Goal: Transaction & Acquisition: Purchase product/service

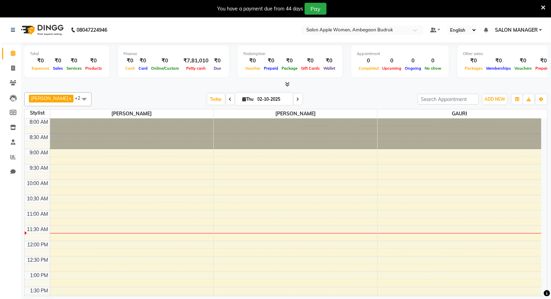
click at [543, 8] on icon at bounding box center [543, 8] width 5 height 6
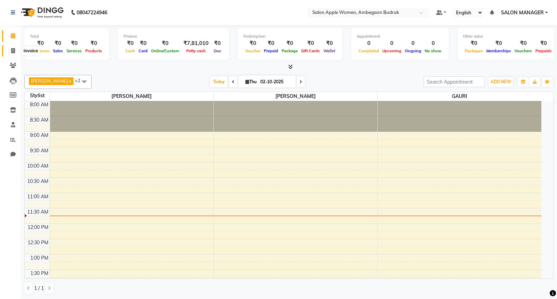
click at [11, 52] on icon at bounding box center [13, 50] width 4 height 5
select select "service"
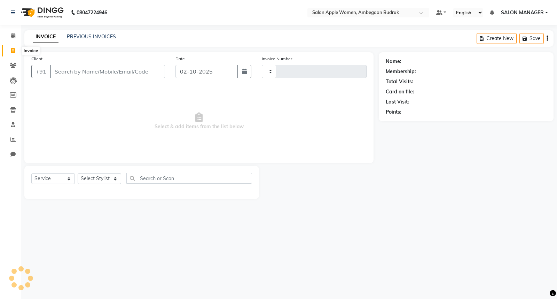
type input "1296"
select select "6277"
click at [91, 33] on link "PREVIOUS INVOICES" at bounding box center [91, 36] width 49 height 6
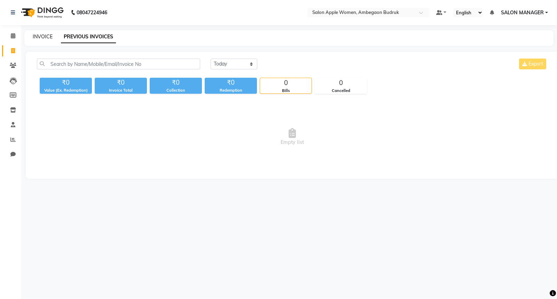
click at [37, 37] on link "INVOICE" at bounding box center [43, 36] width 20 height 6
select select "6277"
select select "service"
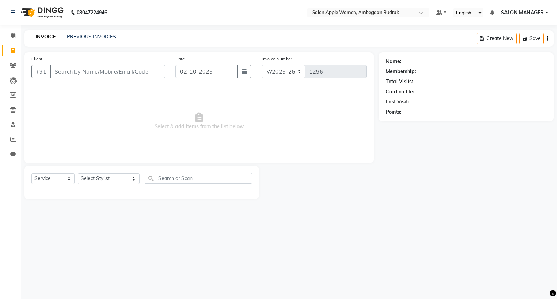
click at [557, 246] on div "08047224946 Select Location × Salon Apple Women, Ambegaon Budruk Default Panel …" at bounding box center [278, 149] width 557 height 299
drag, startPoint x: 557, startPoint y: 23, endPoint x: 98, endPoint y: 39, distance: 459.4
click at [98, 39] on link "PREVIOUS INVOICES" at bounding box center [91, 36] width 49 height 6
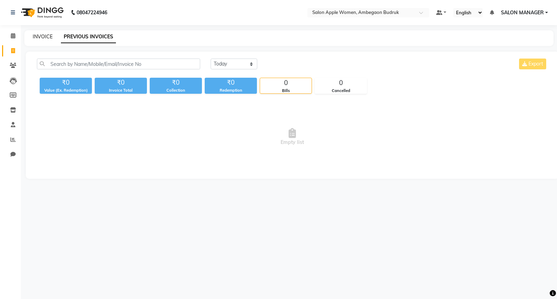
click at [46, 36] on link "INVOICE" at bounding box center [43, 36] width 20 height 6
select select "service"
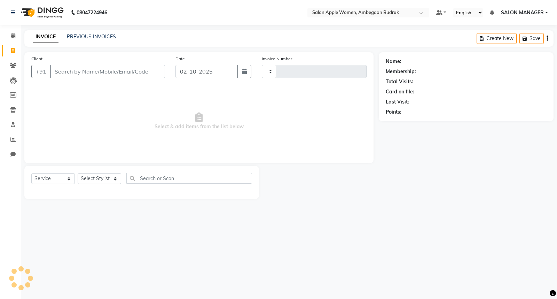
type input "1296"
select select "6277"
click at [10, 64] on icon at bounding box center [13, 65] width 7 height 5
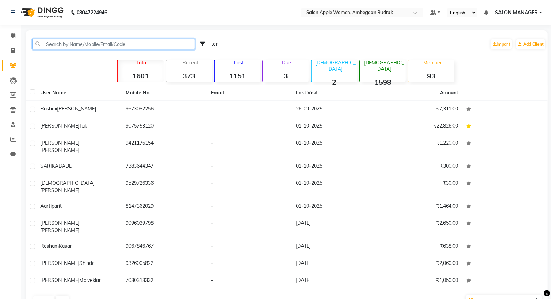
click at [79, 42] on input "text" at bounding box center [113, 44] width 163 height 11
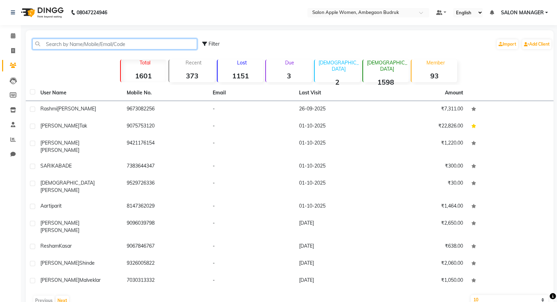
click at [68, 45] on input "text" at bounding box center [114, 44] width 165 height 11
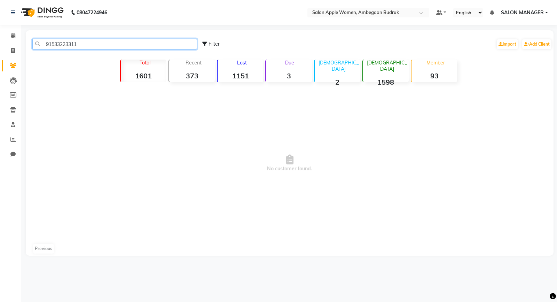
click at [78, 44] on input "91533223311" at bounding box center [114, 44] width 165 height 11
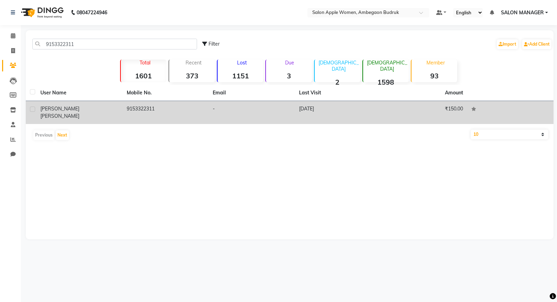
click at [79, 113] on span "Belapurkar" at bounding box center [59, 116] width 39 height 6
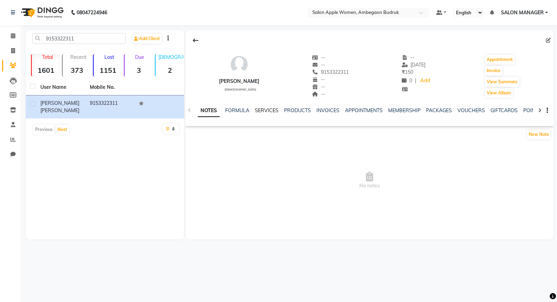
click at [266, 107] on link "SERVICES" at bounding box center [267, 110] width 24 height 6
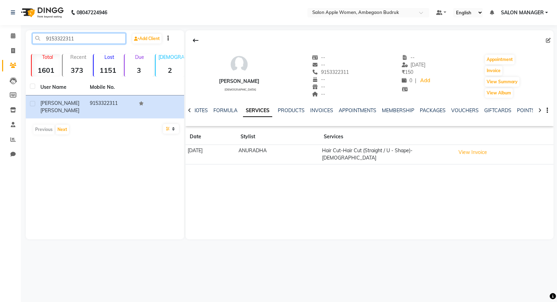
click at [78, 39] on input "9153322311" at bounding box center [78, 38] width 93 height 11
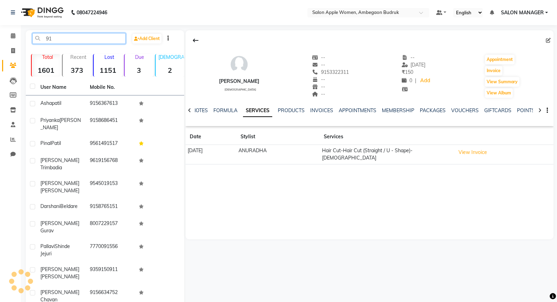
type input "9"
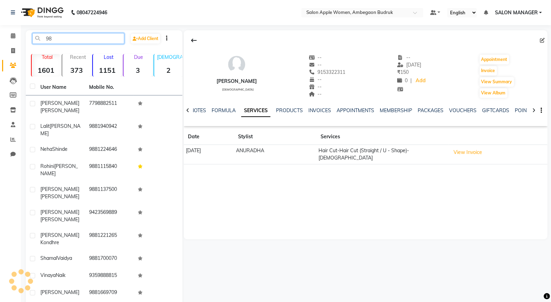
type input "9"
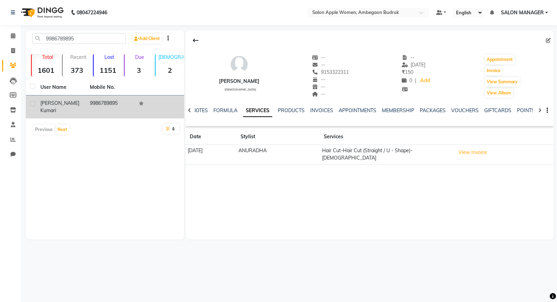
click at [75, 103] on div "Anchal kumari" at bounding box center [60, 107] width 41 height 15
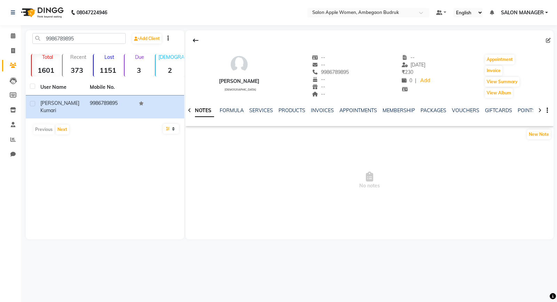
click at [259, 106] on div "NOTES FORMULA SERVICES PRODUCTS INVOICES APPOINTMENTS MEMBERSHIP PACKAGES VOUCH…" at bounding box center [370, 111] width 368 height 24
click at [259, 111] on link "SERVICES" at bounding box center [261, 110] width 24 height 6
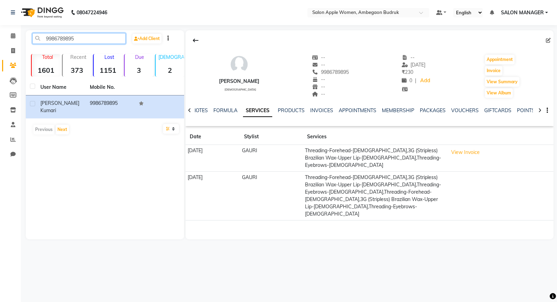
click at [82, 40] on input "9986789895" at bounding box center [78, 38] width 93 height 11
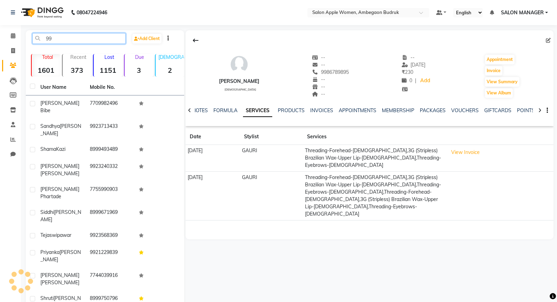
type input "9"
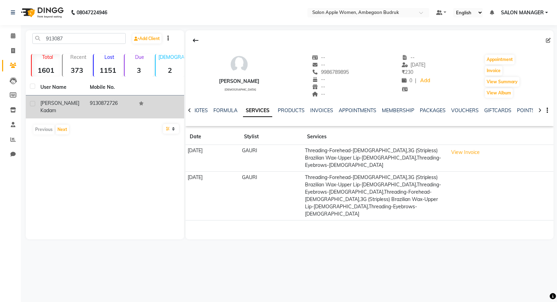
click at [39, 110] on td "Anisha kadam" at bounding box center [60, 106] width 49 height 23
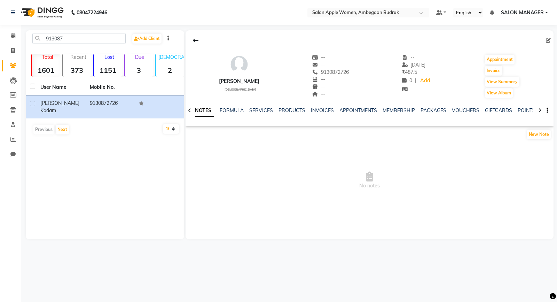
click at [263, 106] on div "NOTES FORMULA SERVICES PRODUCTS INVOICES APPOINTMENTS MEMBERSHIP PACKAGES VOUCH…" at bounding box center [370, 111] width 368 height 24
click at [263, 109] on link "SERVICES" at bounding box center [261, 110] width 24 height 6
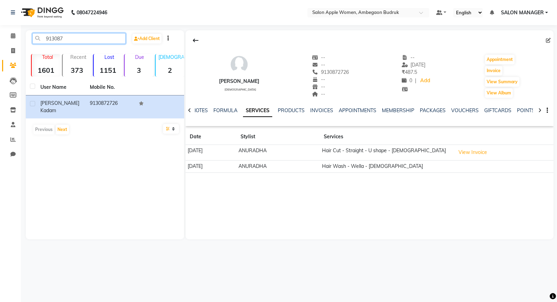
click at [82, 39] on input "913087" at bounding box center [78, 38] width 93 height 11
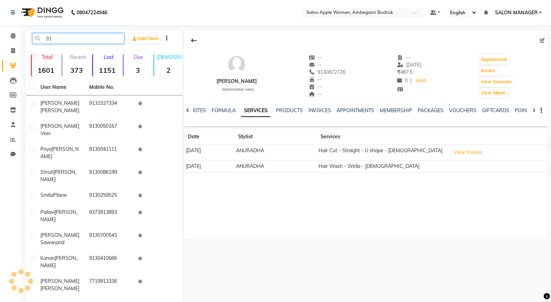
type input "9"
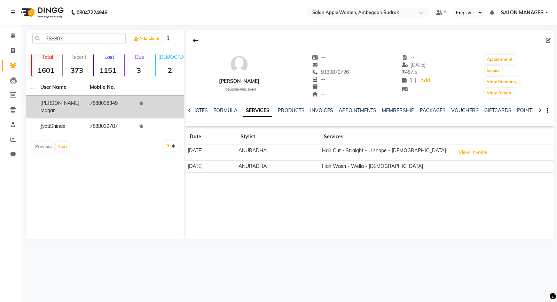
click at [54, 105] on span "Anisha" at bounding box center [59, 103] width 39 height 6
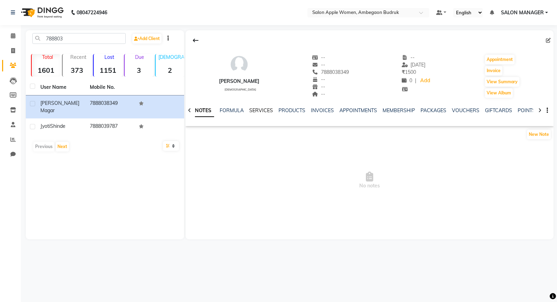
click at [266, 110] on link "SERVICES" at bounding box center [261, 110] width 24 height 6
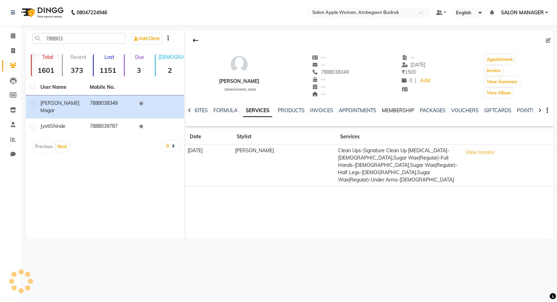
drag, startPoint x: 412, startPoint y: 110, endPoint x: 419, endPoint y: 125, distance: 17.0
click at [412, 110] on link "MEMBERSHIP" at bounding box center [398, 110] width 32 height 6
click at [420, 125] on div "Anisha Magar female -- -- 7888038349 -- -- -- -- 09-09-2024 ₹ 1500 0 | Add Appo…" at bounding box center [370, 78] width 368 height 96
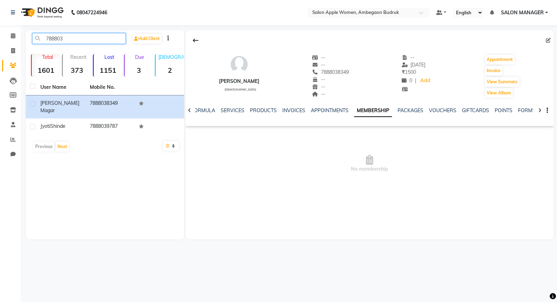
click at [78, 41] on input "788803" at bounding box center [78, 38] width 93 height 11
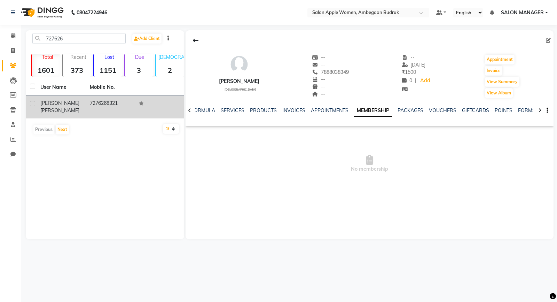
click at [92, 104] on td "7276268321" at bounding box center [110, 106] width 49 height 23
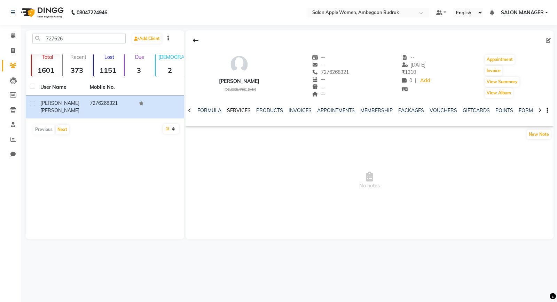
click at [231, 110] on link "SERVICES" at bounding box center [239, 110] width 24 height 6
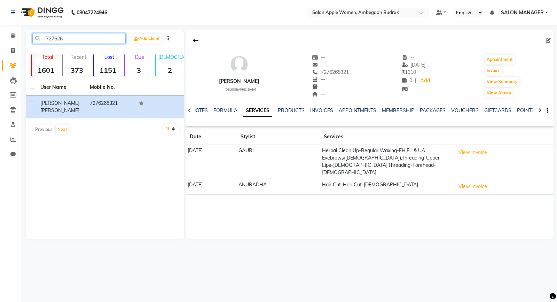
click at [67, 42] on input "727626" at bounding box center [78, 38] width 93 height 11
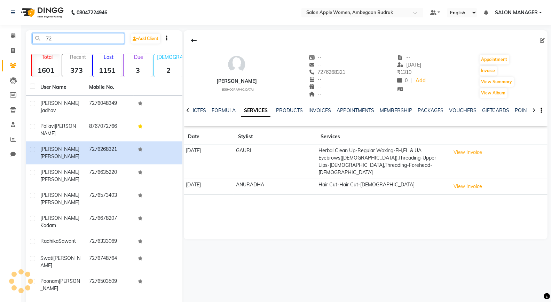
type input "7"
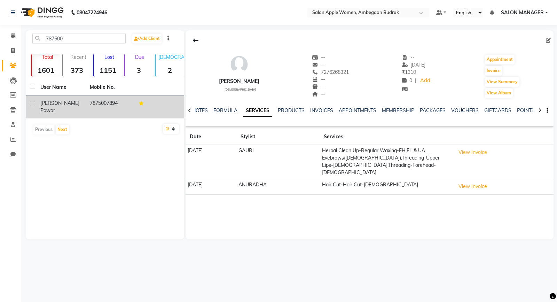
click at [103, 105] on td "7875007894" at bounding box center [110, 106] width 49 height 23
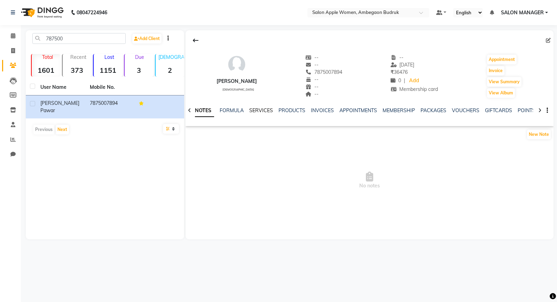
click at [260, 107] on link "SERVICES" at bounding box center [261, 110] width 24 height 6
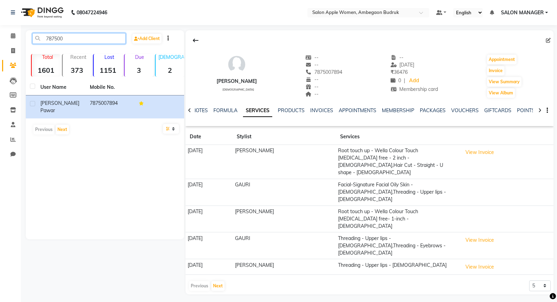
click at [68, 37] on input "787500" at bounding box center [78, 38] width 93 height 11
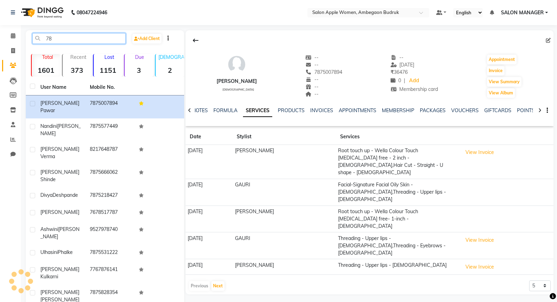
type input "7"
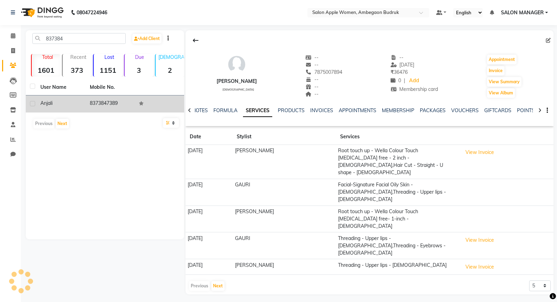
click at [112, 103] on td "8373847389" at bounding box center [110, 103] width 49 height 17
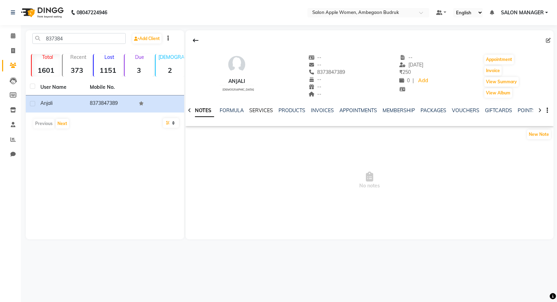
click at [258, 113] on link "SERVICES" at bounding box center [261, 110] width 24 height 6
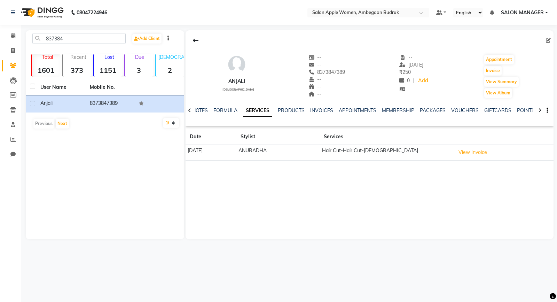
click at [169, 125] on select "10 50 100" at bounding box center [171, 123] width 16 height 10
click at [75, 154] on div "837384 Add Client Total 1601 Recent 373 Lost 1151 Due 3 Male 2 Female 1598 Memb…" at bounding box center [105, 134] width 159 height 209
click at [68, 39] on input "837384" at bounding box center [78, 38] width 93 height 11
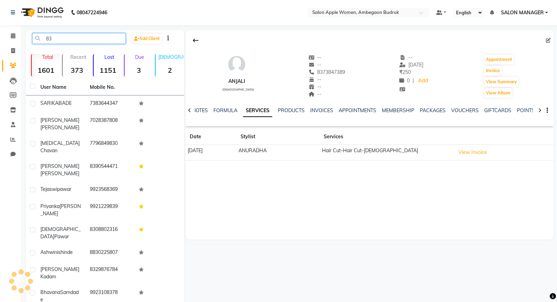
type input "8"
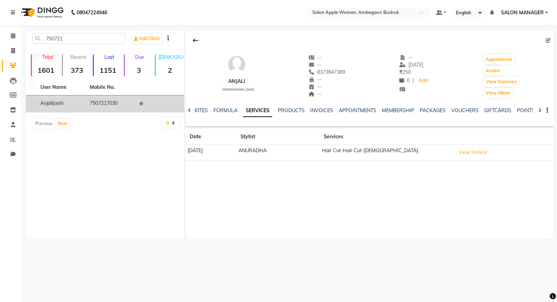
click at [113, 105] on td "7507217030" at bounding box center [110, 103] width 49 height 17
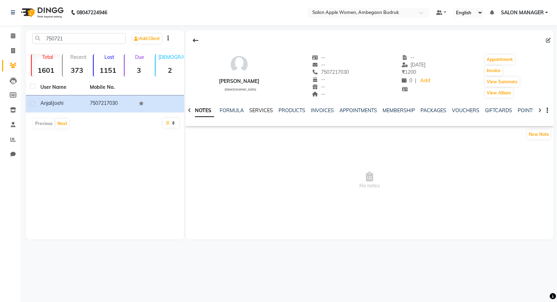
click at [256, 110] on link "SERVICES" at bounding box center [261, 110] width 24 height 6
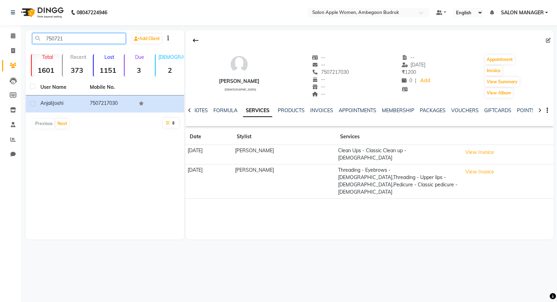
click at [67, 40] on input "750721" at bounding box center [78, 38] width 93 height 11
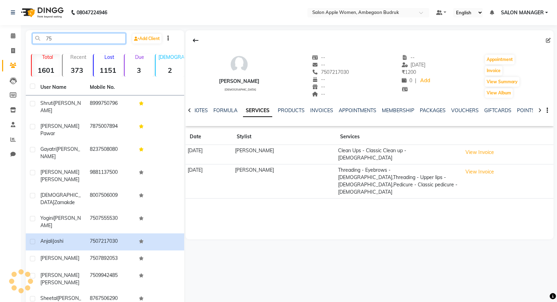
type input "7"
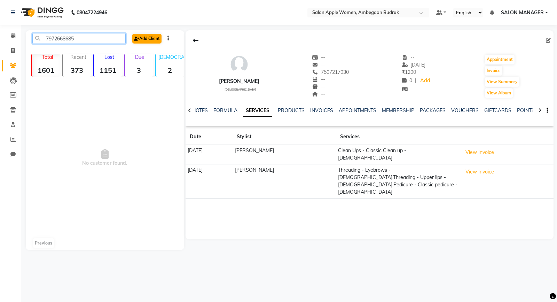
type input "7972668685"
click at [154, 39] on link "Add Client" at bounding box center [146, 39] width 29 height 10
select select "22"
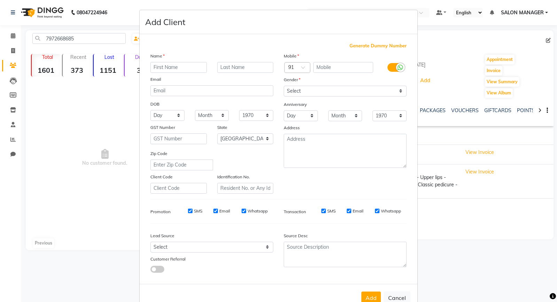
click at [168, 72] on input "text" at bounding box center [178, 67] width 56 height 11
click at [170, 67] on input "text" at bounding box center [178, 67] width 56 height 11
type input "kalyani"
click at [255, 68] on input "text" at bounding box center [245, 67] width 56 height 11
type input "mhaske"
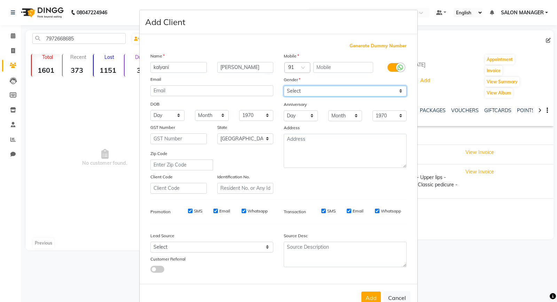
click at [292, 90] on select "Select Male Female Other Prefer Not To Say" at bounding box center [345, 91] width 123 height 11
select select "female"
click at [284, 86] on select "Select Male Female Other Prefer Not To Say" at bounding box center [345, 91] width 123 height 11
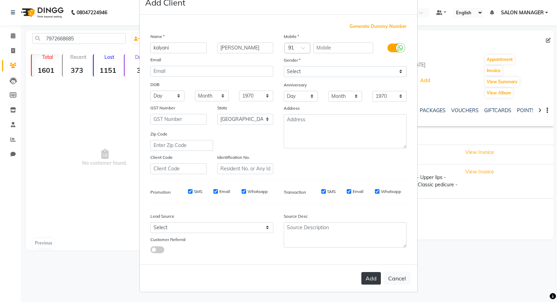
click at [363, 281] on button "Add" at bounding box center [372, 278] width 20 height 13
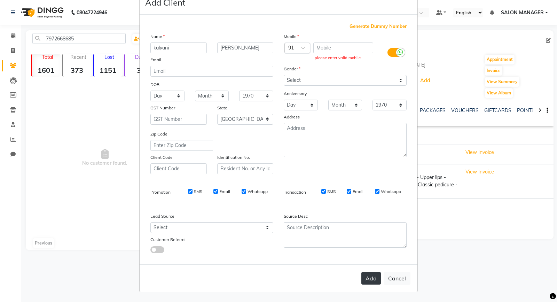
click at [369, 280] on button "Add" at bounding box center [372, 278] width 20 height 13
click at [343, 48] on input "text" at bounding box center [344, 47] width 60 height 11
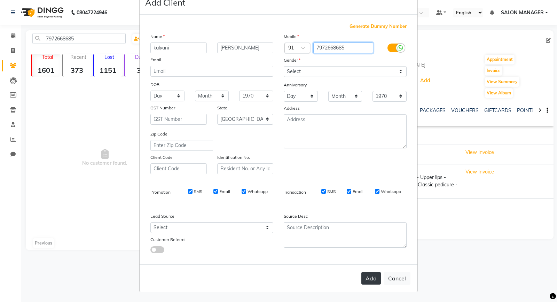
type input "7972668685"
click at [367, 278] on button "Add" at bounding box center [372, 278] width 20 height 13
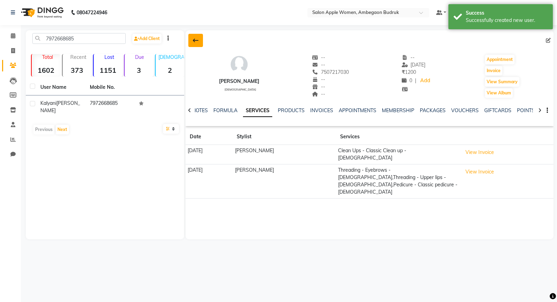
click at [195, 40] on icon at bounding box center [196, 41] width 6 height 6
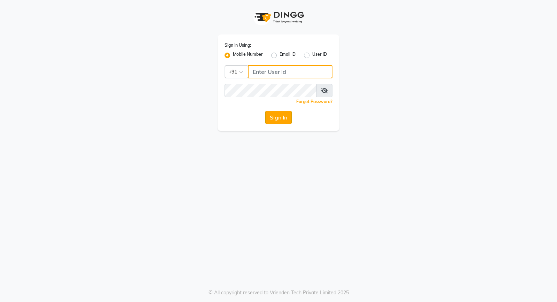
type input "9119610055"
drag, startPoint x: 269, startPoint y: 119, endPoint x: 284, endPoint y: 114, distance: 15.3
click at [270, 118] on button "Sign In" at bounding box center [278, 117] width 26 height 13
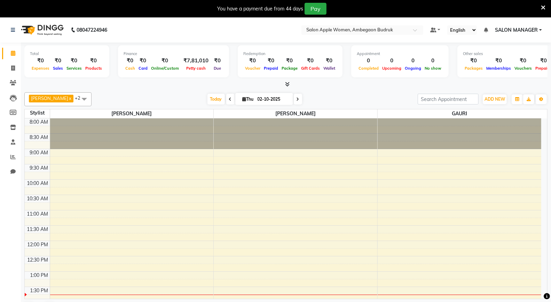
click at [542, 9] on icon at bounding box center [543, 8] width 5 height 6
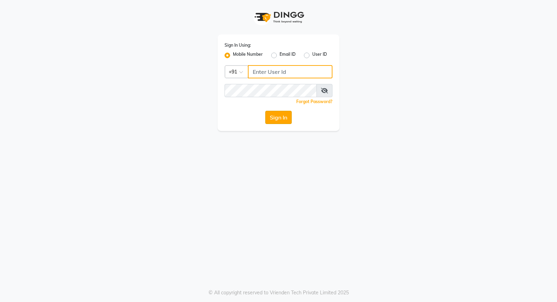
type input "9119610055"
click at [283, 119] on button "Sign In" at bounding box center [278, 117] width 26 height 13
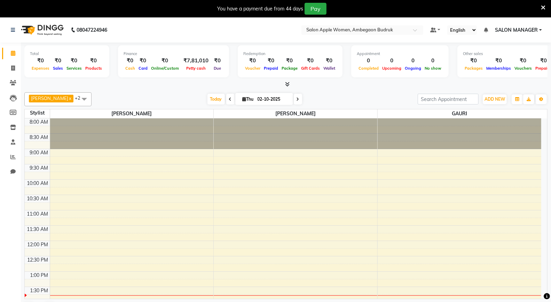
click at [542, 5] on icon at bounding box center [543, 8] width 5 height 6
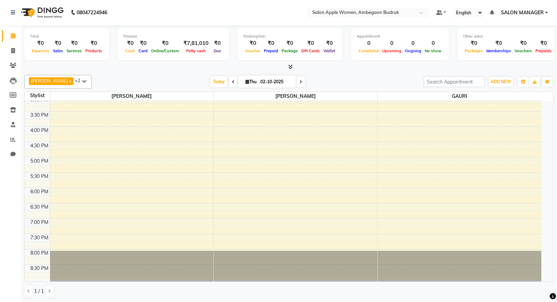
scroll to position [91, 0]
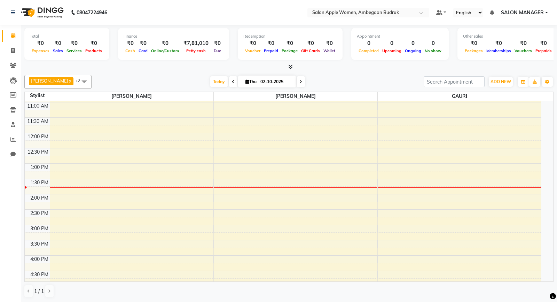
click at [68, 81] on link "x" at bounding box center [69, 81] width 3 height 6
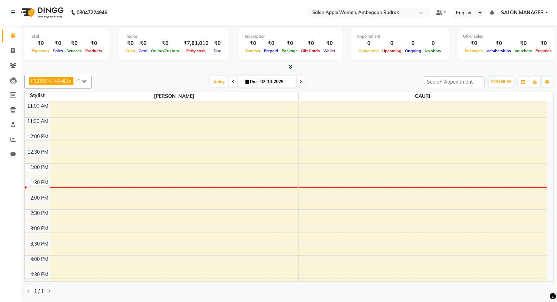
click at [60, 82] on span "DNYANESH x" at bounding box center [51, 81] width 45 height 8
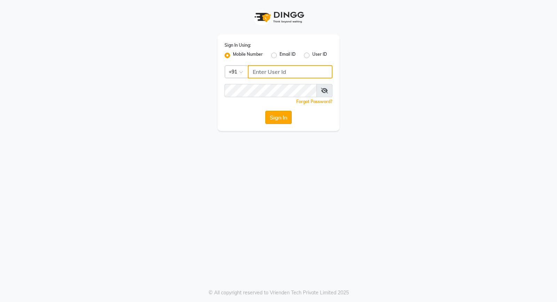
type input "9119610055"
click at [280, 120] on button "Sign In" at bounding box center [278, 117] width 26 height 13
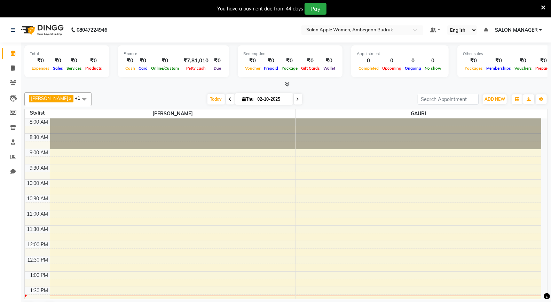
click at [542, 6] on icon at bounding box center [543, 8] width 5 height 6
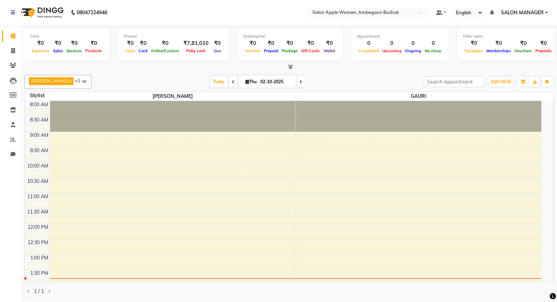
scroll to position [219, 0]
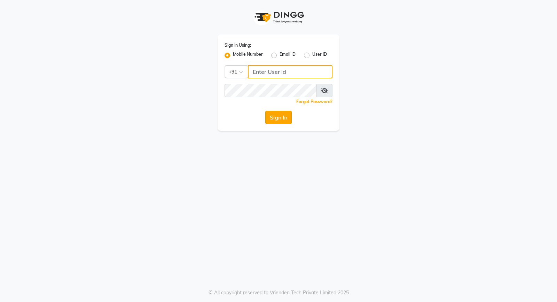
type input "9119610055"
click at [276, 116] on button "Sign In" at bounding box center [278, 117] width 26 height 13
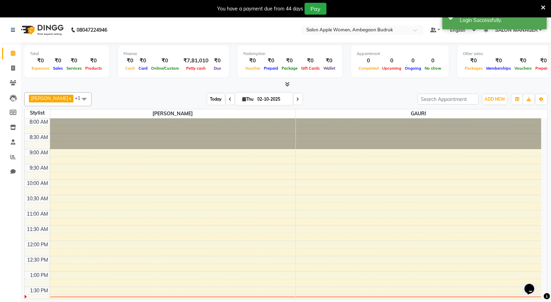
click at [208, 98] on span "Today" at bounding box center [216, 99] width 17 height 11
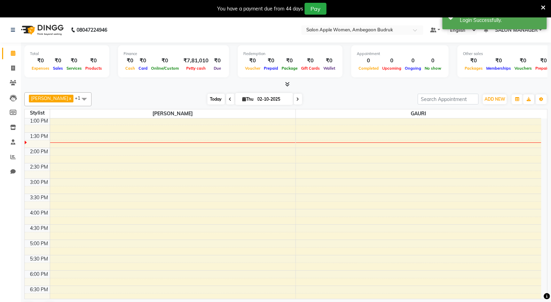
click at [210, 100] on span "Today" at bounding box center [216, 99] width 17 height 11
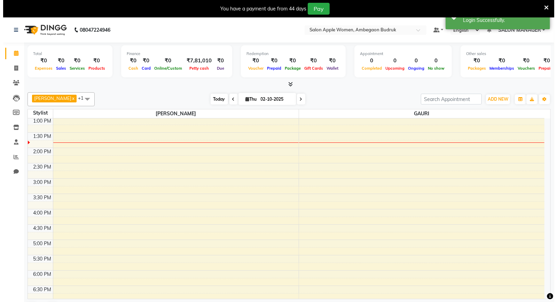
scroll to position [154, 0]
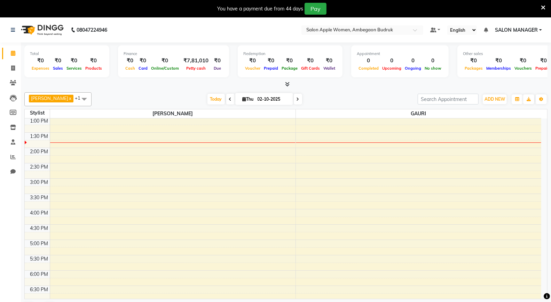
click at [546, 6] on div "You have a payment due from 44 days Pay" at bounding box center [275, 8] width 551 height 17
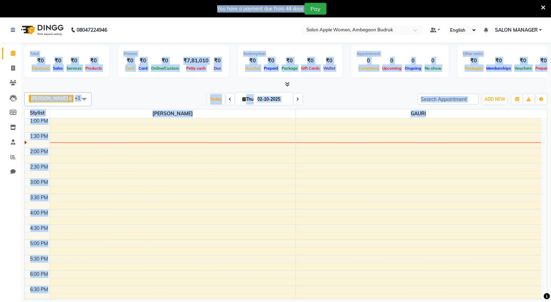
drag, startPoint x: 541, startPoint y: 5, endPoint x: 557, endPoint y: 6, distance: 15.4
click at [551, 6] on html "08047224946 Select Location × Salon Apple Women, Ambegaon Budruk Default Panel …" at bounding box center [275, 151] width 551 height 302
click at [543, 7] on icon at bounding box center [543, 8] width 5 height 6
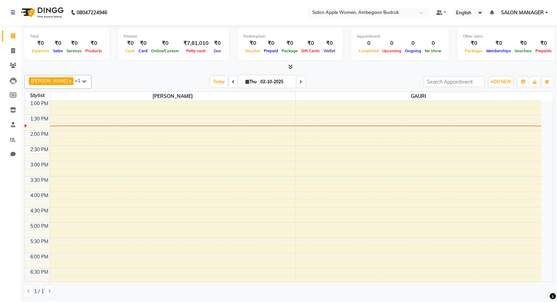
click at [41, 41] on div "₹0" at bounding box center [40, 43] width 21 height 8
click at [56, 48] on span "Sales" at bounding box center [58, 50] width 14 height 5
click at [462, 82] on input "search" at bounding box center [454, 81] width 61 height 11
click at [499, 84] on span "ADD NEW" at bounding box center [501, 81] width 21 height 5
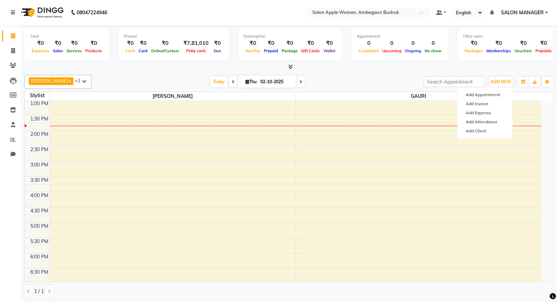
click at [520, 13] on span "SALON MANAGER" at bounding box center [522, 12] width 43 height 7
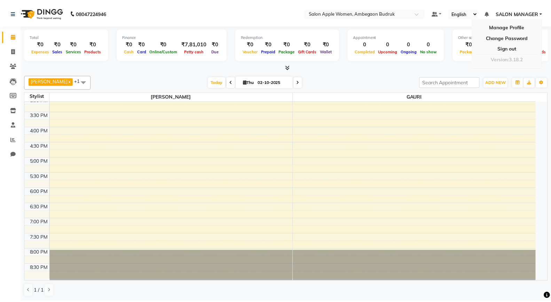
scroll to position [0, 0]
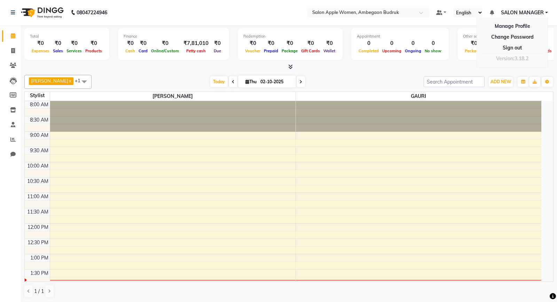
click at [509, 194] on div "8:00 AM 8:30 AM 9:00 AM 9:30 AM 10:00 AM 10:30 AM 11:00 AM 11:30 AM 12:00 PM 12…" at bounding box center [283, 300] width 517 height 398
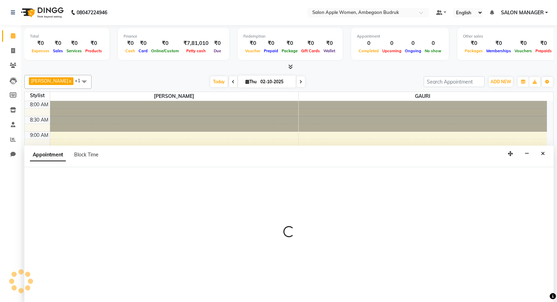
select select "58087"
select select "tentative"
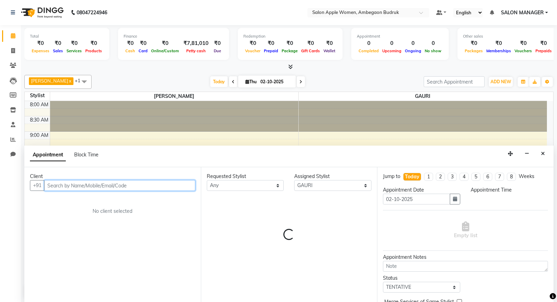
select select "660"
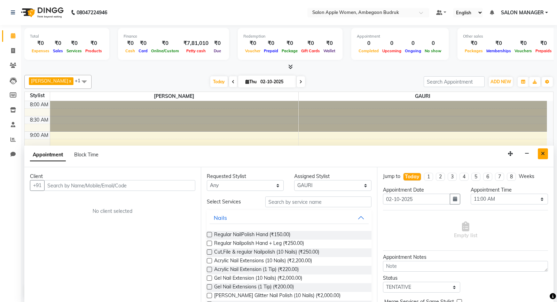
click at [546, 155] on button "Close" at bounding box center [543, 153] width 10 height 11
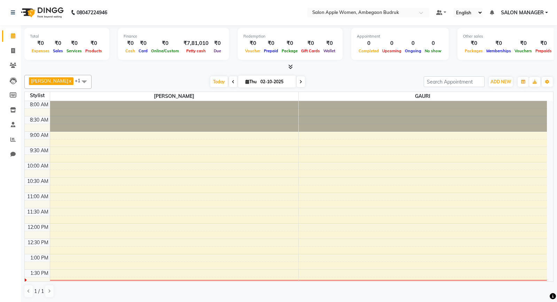
click at [290, 66] on icon at bounding box center [290, 66] width 5 height 5
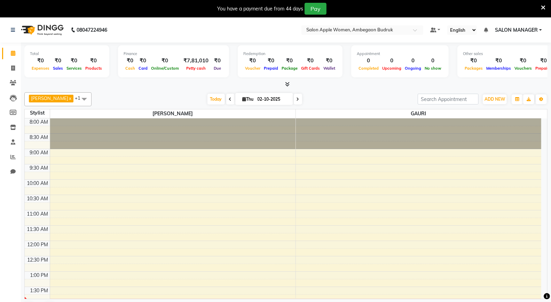
click at [541, 5] on div "You have a payment due from 44 days Pay" at bounding box center [272, 9] width 539 height 12
click at [544, 5] on icon at bounding box center [543, 8] width 5 height 6
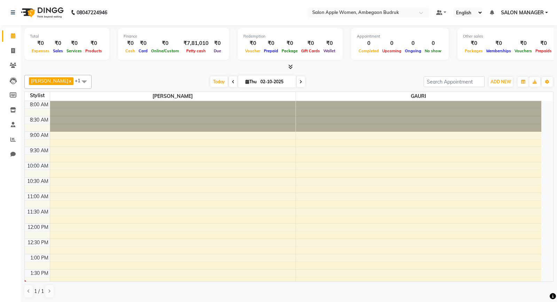
click at [77, 82] on span at bounding box center [84, 81] width 14 height 13
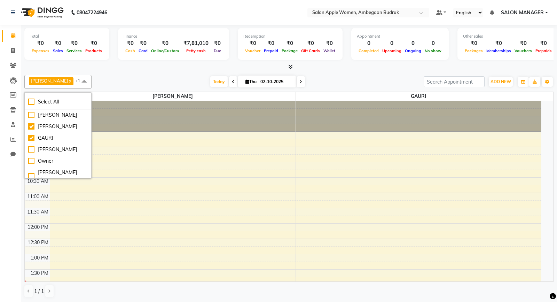
click at [77, 81] on span at bounding box center [84, 81] width 14 height 13
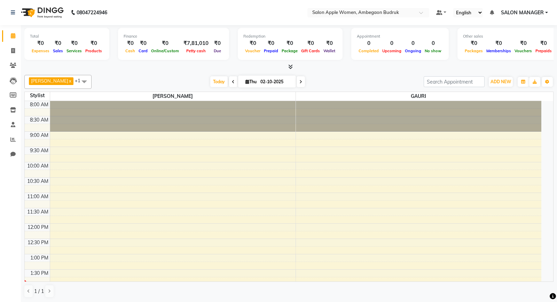
scroll to position [219, 0]
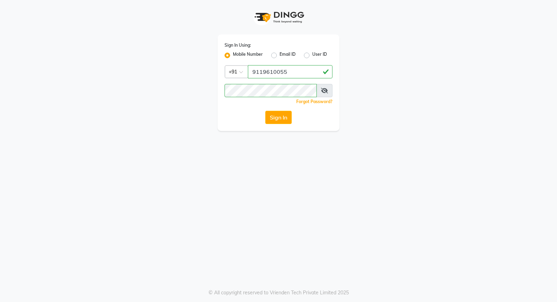
click at [280, 117] on button "Sign In" at bounding box center [278, 117] width 26 height 13
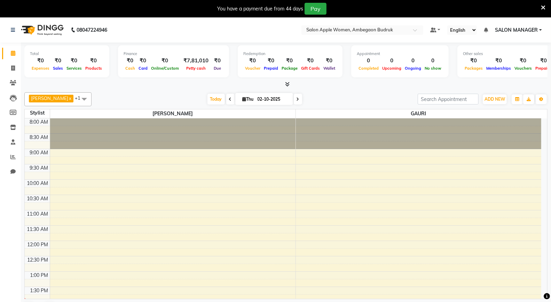
click at [542, 7] on icon at bounding box center [543, 8] width 5 height 6
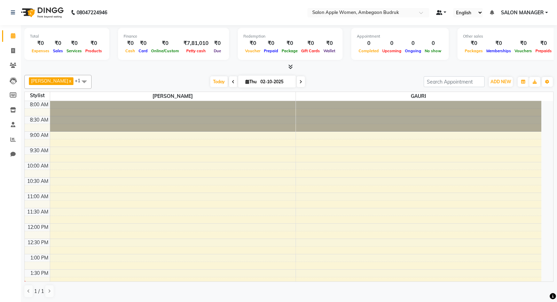
click at [437, 14] on span at bounding box center [439, 12] width 6 height 5
click at [422, 15] on span at bounding box center [423, 14] width 9 height 7
click at [176, 42] on div "₹0" at bounding box center [164, 43] width 31 height 8
click at [127, 40] on div "₹0" at bounding box center [130, 43] width 13 height 8
click at [137, 46] on div "₹0" at bounding box center [143, 43] width 13 height 8
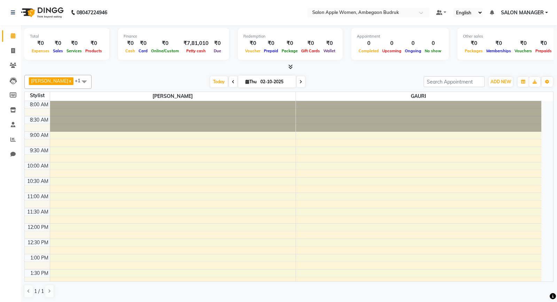
click at [145, 38] on div "Finance" at bounding box center [174, 36] width 100 height 6
click at [137, 39] on div "₹0" at bounding box center [143, 43] width 13 height 8
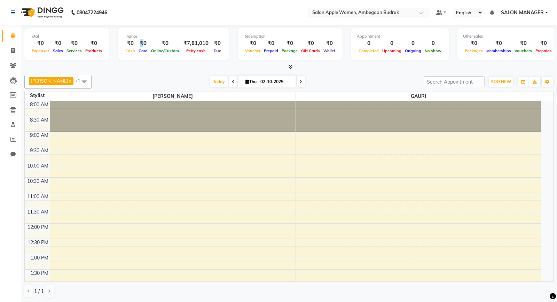
click at [138, 39] on div "₹0" at bounding box center [143, 43] width 13 height 8
click at [214, 84] on span "Today" at bounding box center [218, 81] width 17 height 11
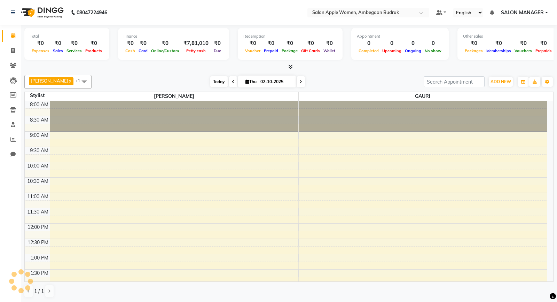
scroll to position [154, 0]
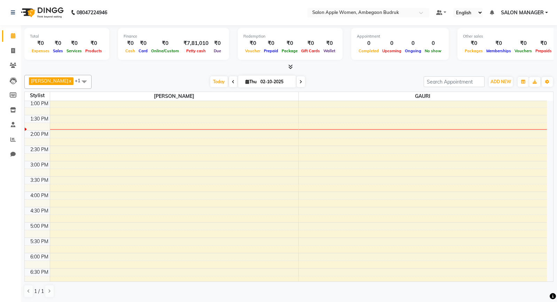
click at [229, 82] on span at bounding box center [233, 81] width 8 height 11
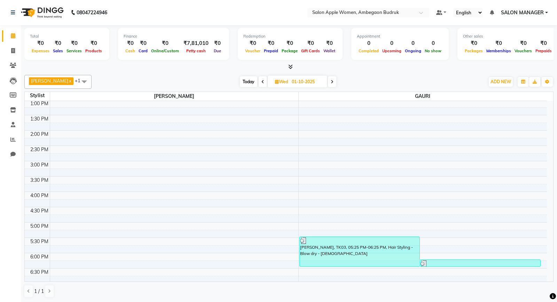
click at [259, 77] on span at bounding box center [263, 81] width 8 height 11
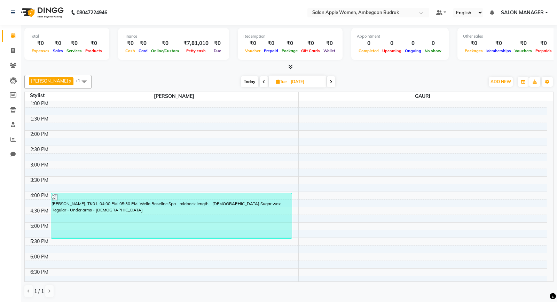
scroll to position [25, 0]
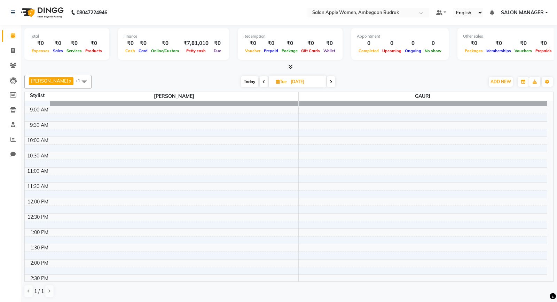
click at [263, 82] on icon at bounding box center [264, 82] width 3 height 4
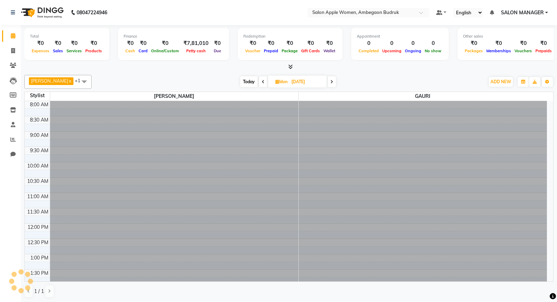
scroll to position [154, 0]
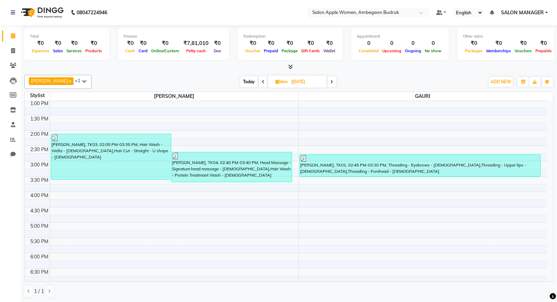
click at [328, 79] on span at bounding box center [332, 81] width 8 height 11
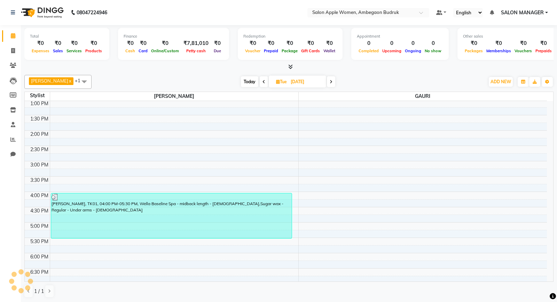
click at [330, 80] on icon at bounding box center [331, 82] width 3 height 4
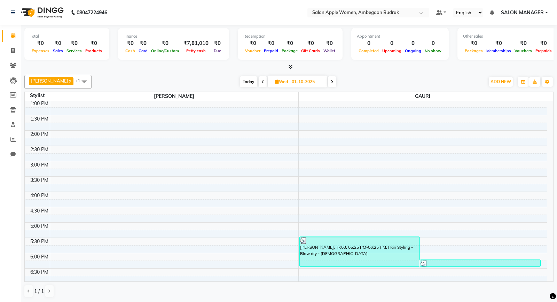
click at [331, 80] on icon at bounding box center [332, 82] width 3 height 4
type input "02-10-2025"
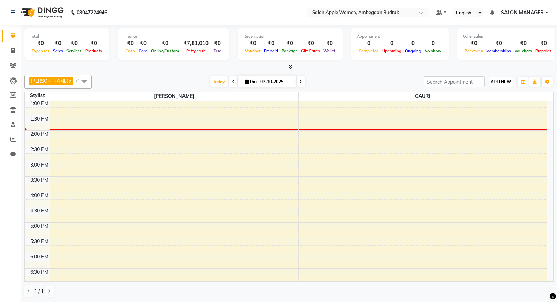
click at [501, 81] on span "ADD NEW" at bounding box center [501, 81] width 21 height 5
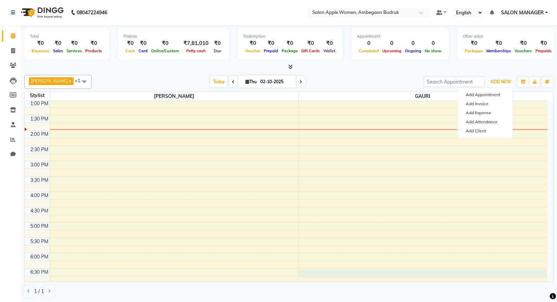
click at [434, 276] on div "8:00 AM 8:30 AM 9:00 AM 9:30 AM 10:00 AM 10:30 AM 11:00 AM 11:30 AM 12:00 PM 12…" at bounding box center [286, 146] width 523 height 398
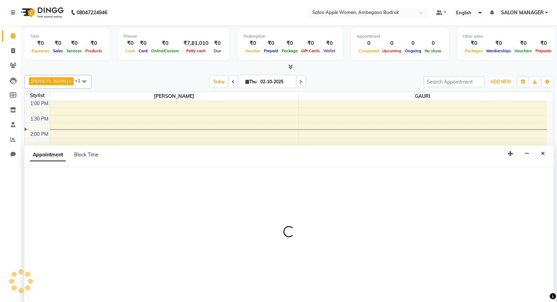
select select "58087"
select select "tentative"
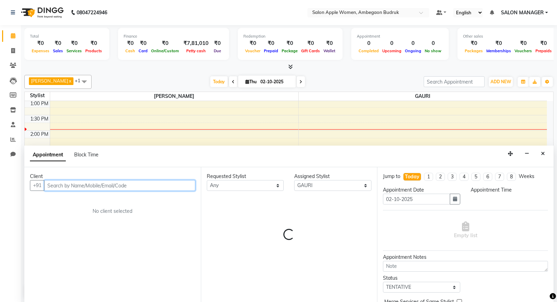
select select "1110"
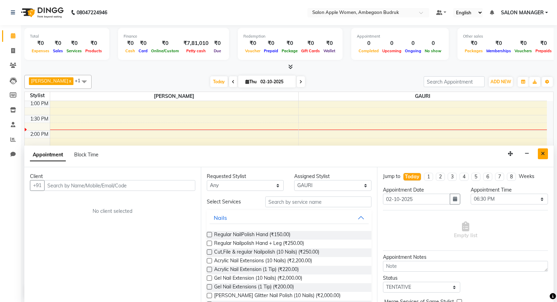
click at [541, 152] on icon "Close" at bounding box center [543, 153] width 4 height 5
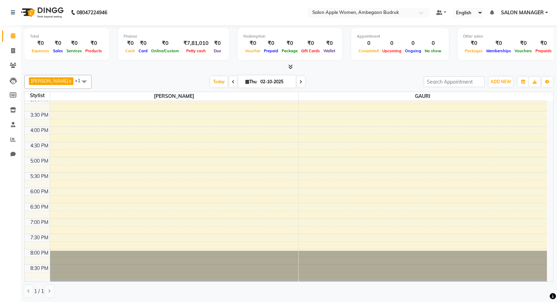
scroll to position [0, 0]
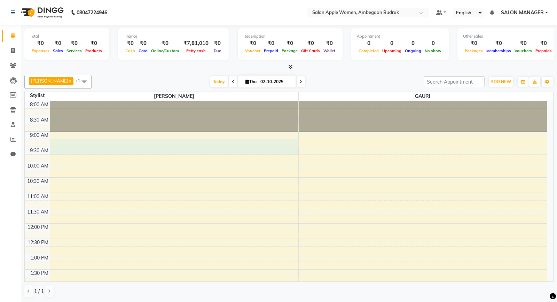
click at [129, 147] on div "8:00 AM 8:30 AM 9:00 AM 9:30 AM 10:00 AM 10:30 AM 11:00 AM 11:30 AM 12:00 PM 12…" at bounding box center [286, 300] width 523 height 398
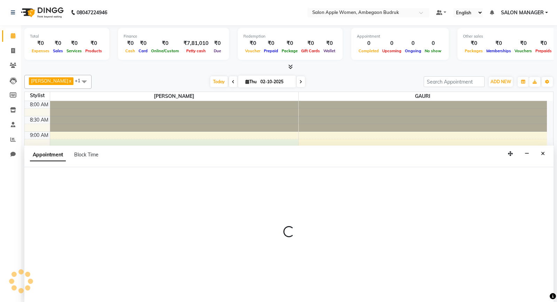
select select "46604"
select select "tentative"
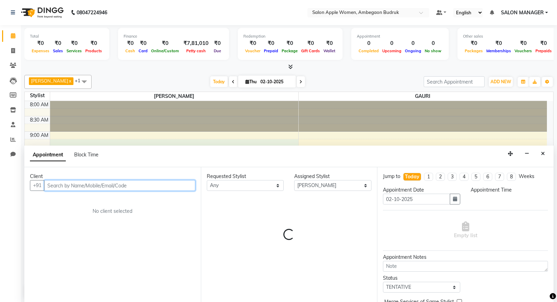
select select "555"
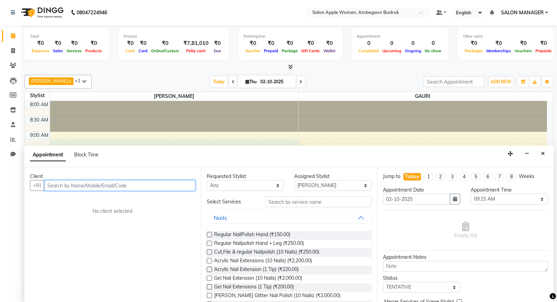
click at [163, 185] on input "text" at bounding box center [119, 185] width 151 height 11
click at [164, 181] on input "text" at bounding box center [119, 185] width 151 height 11
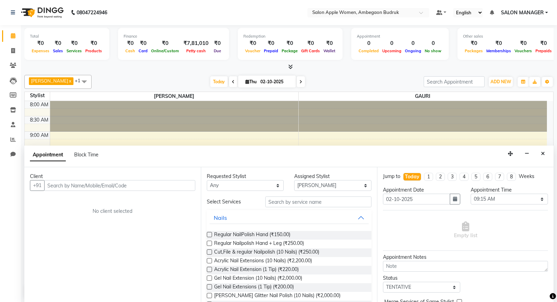
click at [86, 232] on div "Client +91 No client selected" at bounding box center [112, 234] width 177 height 135
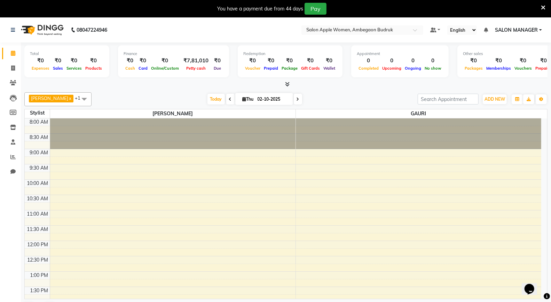
click at [543, 6] on icon at bounding box center [543, 8] width 5 height 6
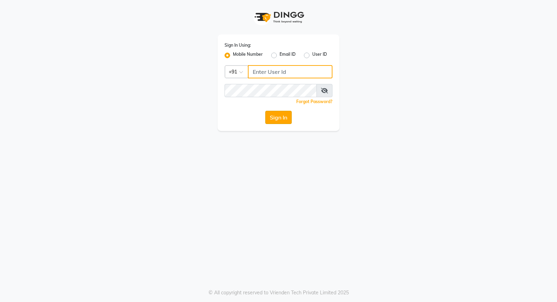
type input "9119610055"
click at [286, 113] on button "Sign In" at bounding box center [278, 117] width 26 height 13
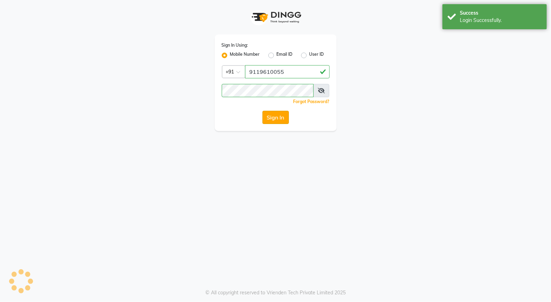
select select "6277"
select select "service"
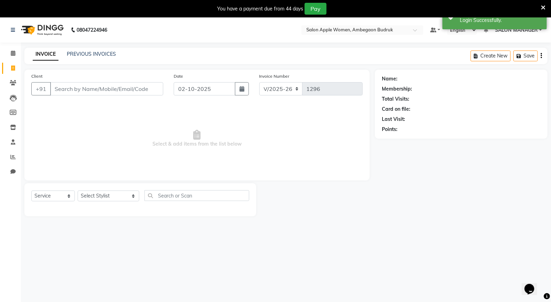
click at [79, 91] on input "Client" at bounding box center [106, 88] width 113 height 13
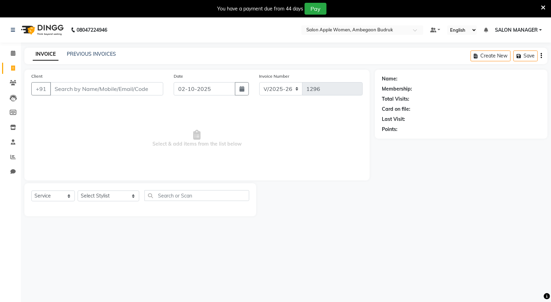
click at [543, 7] on icon at bounding box center [543, 8] width 5 height 6
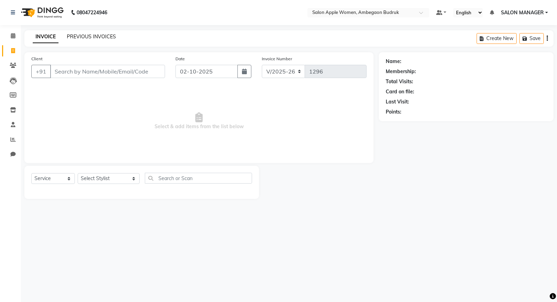
click at [76, 38] on link "PREVIOUS INVOICES" at bounding box center [91, 36] width 49 height 6
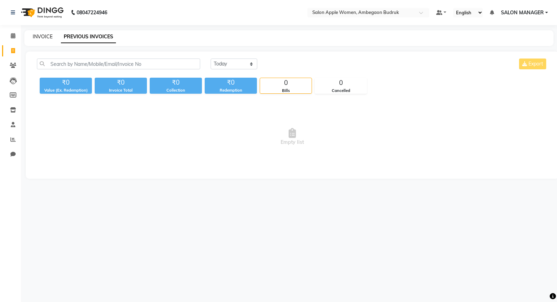
click at [44, 36] on link "INVOICE" at bounding box center [43, 36] width 20 height 6
select select "6277"
select select "service"
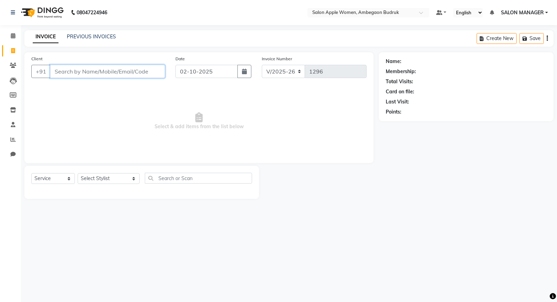
click at [106, 71] on input "Client" at bounding box center [107, 71] width 115 height 13
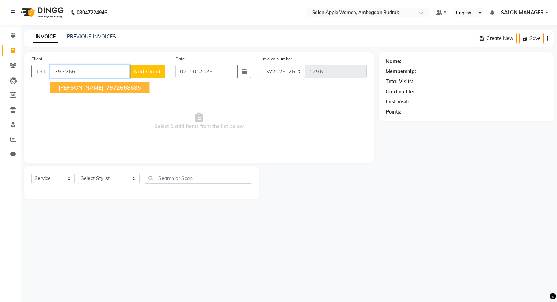
click at [106, 86] on span "797266" at bounding box center [116, 87] width 21 height 7
type input "7972668685"
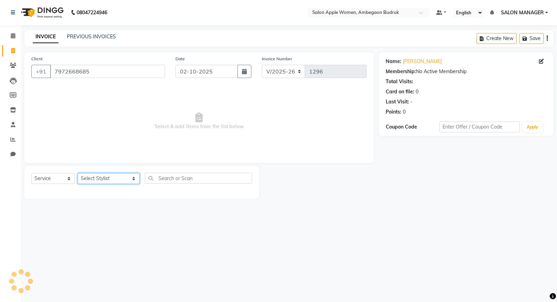
click at [93, 182] on select "Select Stylist Asmita DNYANESH GAURI iftesham pathan Owner Priyanka Manager PUS…" at bounding box center [109, 178] width 62 height 11
select select "46604"
click at [78, 173] on select "Select Stylist Asmita DNYANESH GAURI iftesham pathan Owner Priyanka Manager PUS…" at bounding box center [109, 178] width 62 height 11
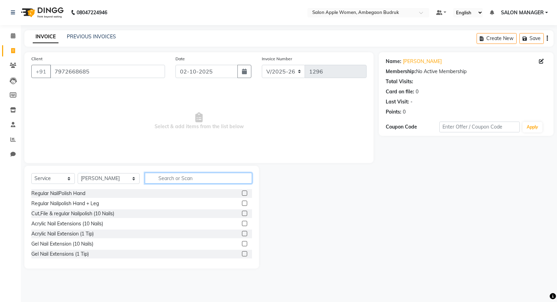
click at [214, 183] on input "text" at bounding box center [198, 178] width 107 height 11
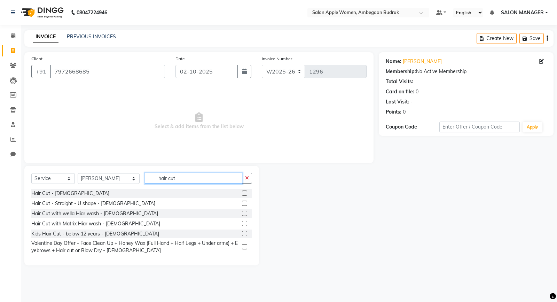
type input "hair cut"
click at [245, 204] on label at bounding box center [244, 203] width 5 height 5
click at [245, 204] on input "checkbox" at bounding box center [244, 203] width 5 height 5
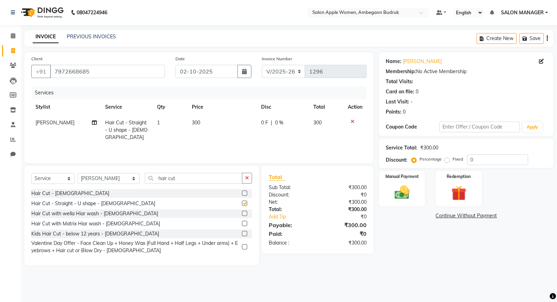
checkbox input "false"
click at [400, 192] on img at bounding box center [402, 193] width 25 height 18
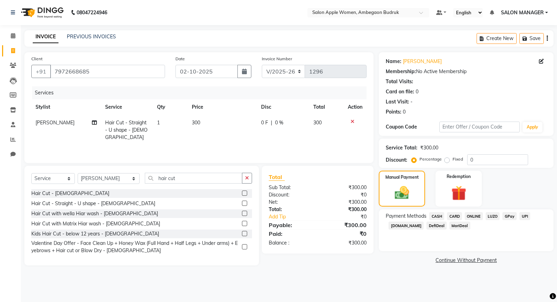
click at [477, 217] on span "ONLINE" at bounding box center [474, 216] width 18 height 8
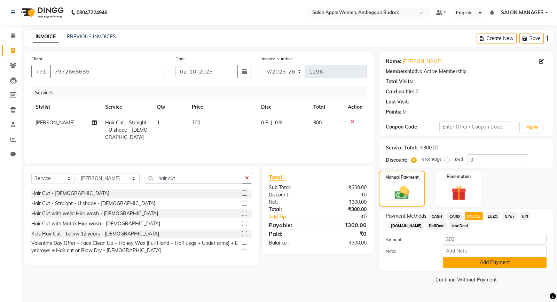
click at [489, 262] on button "Add Payment" at bounding box center [495, 262] width 104 height 11
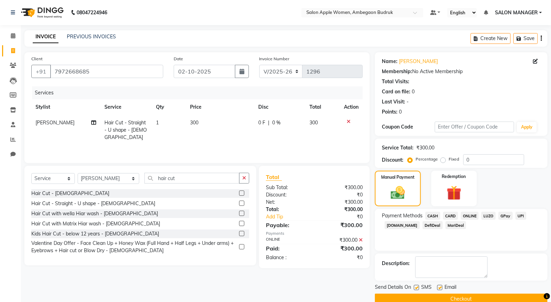
scroll to position [13, 0]
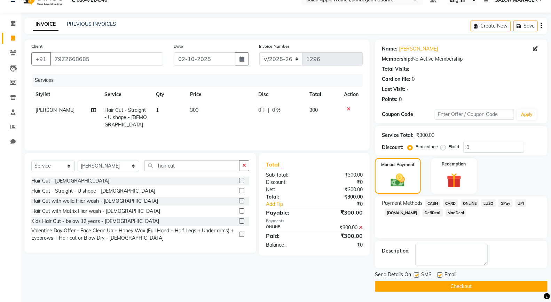
click at [474, 288] on button "Checkout" at bounding box center [461, 286] width 173 height 11
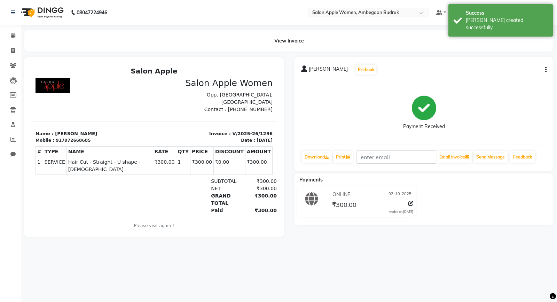
click at [120, 274] on div "08047224946 Select Location × Salon Apple Women, Ambegaon Budruk Default Panel …" at bounding box center [278, 151] width 557 height 302
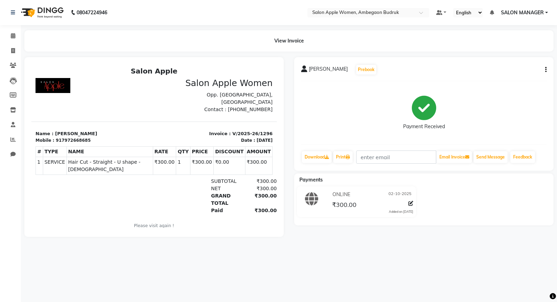
click at [292, 44] on div "View Invoice" at bounding box center [289, 40] width 530 height 21
click at [293, 42] on div "View Invoice" at bounding box center [289, 40] width 530 height 21
click at [41, 270] on div "08047224946 Select Location × Salon Apple Women, Ambegaon Budruk Default Panel …" at bounding box center [278, 151] width 557 height 302
click at [317, 247] on main "View Invoice kalyani mhaske Prebook Payment Received Download Print Email Invoi…" at bounding box center [289, 138] width 536 height 217
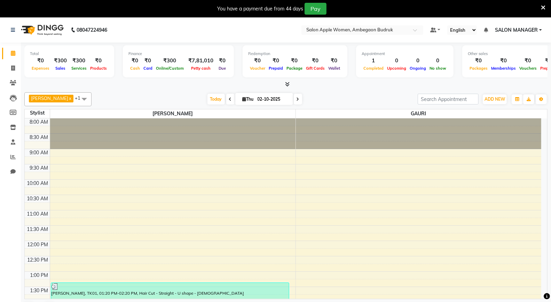
click at [542, 8] on icon at bounding box center [543, 8] width 5 height 6
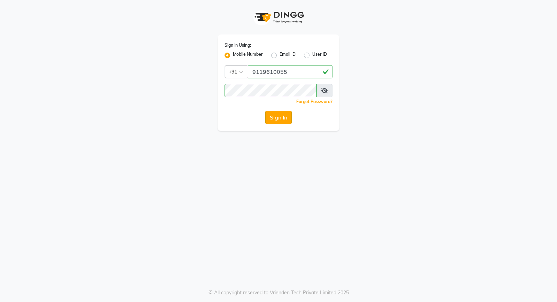
click at [286, 119] on button "Sign In" at bounding box center [278, 117] width 26 height 13
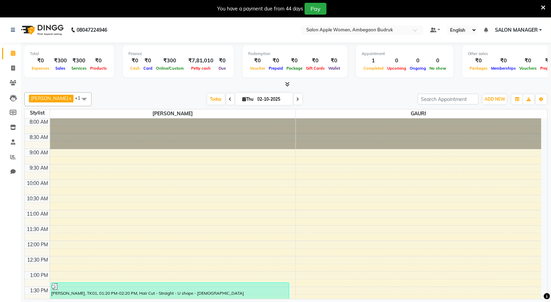
click at [544, 6] on icon at bounding box center [543, 8] width 5 height 6
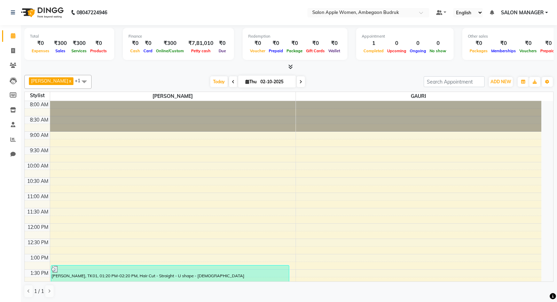
click at [377, 184] on div "8:00 AM 8:30 AM 9:00 AM 9:30 AM 10:00 AM 10:30 AM 11:00 AM 11:30 AM 12:00 PM 12…" at bounding box center [283, 300] width 517 height 398
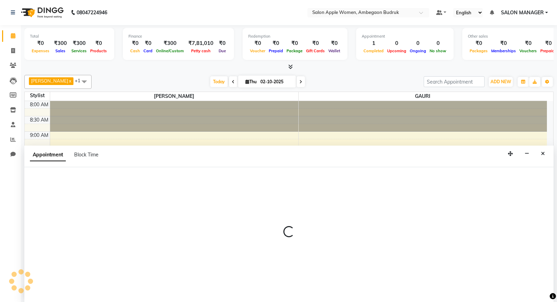
select select "58087"
select select "630"
select select "tentative"
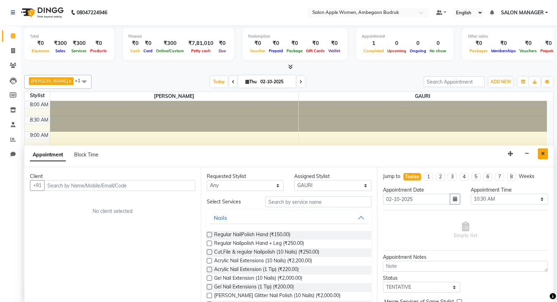
click at [540, 157] on button "Close" at bounding box center [543, 153] width 10 height 11
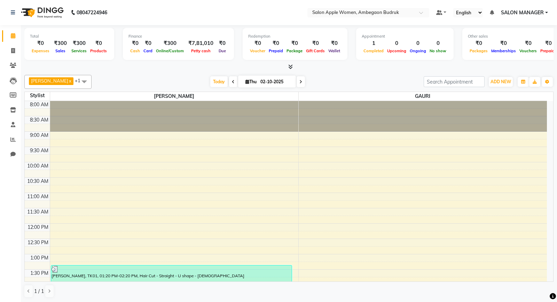
click at [472, 39] on div "₹0" at bounding box center [479, 43] width 22 height 8
click at [438, 10] on span at bounding box center [439, 12] width 6 height 5
drag, startPoint x: 382, startPoint y: 176, endPoint x: 200, endPoint y: 170, distance: 182.0
click at [200, 170] on td at bounding box center [298, 174] width 497 height 8
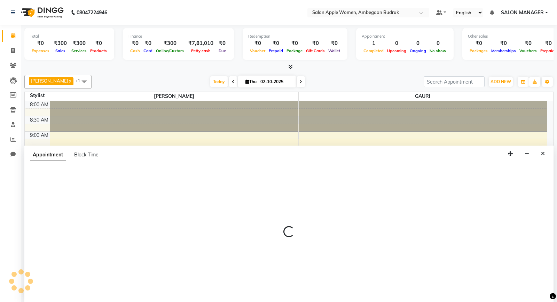
select select "46604"
select select "600"
select select "tentative"
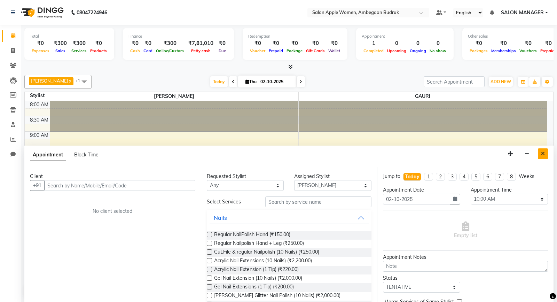
click at [545, 152] on icon "Close" at bounding box center [543, 153] width 4 height 5
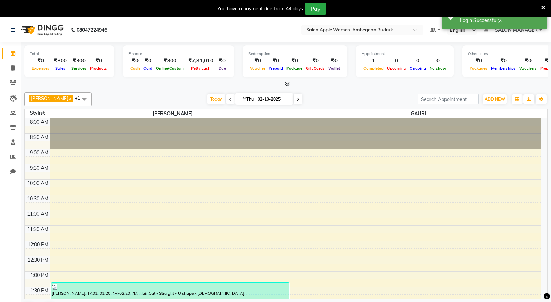
scroll to position [17, 0]
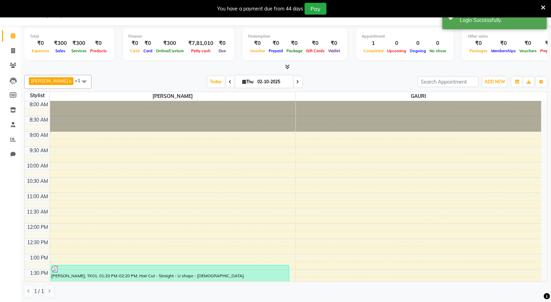
click at [543, 7] on icon at bounding box center [543, 8] width 5 height 6
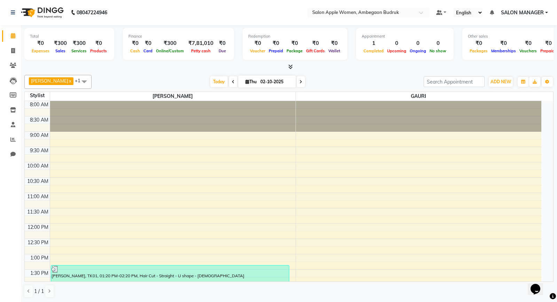
scroll to position [0, 0]
click at [437, 15] on span at bounding box center [439, 12] width 6 height 5
click at [476, 35] on link "My Panel" at bounding box center [464, 35] width 55 height 10
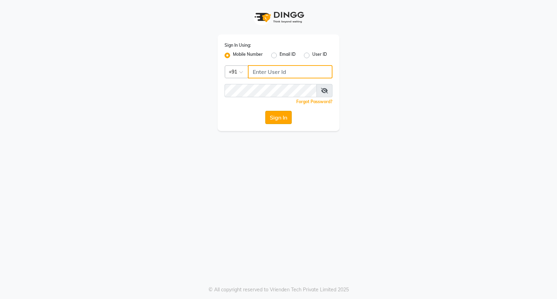
type input "9119610055"
click at [286, 120] on button "Sign In" at bounding box center [278, 117] width 26 height 13
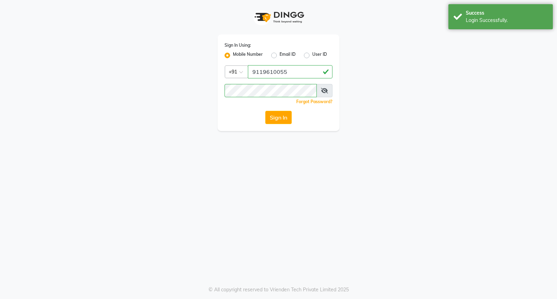
click at [286, 119] on button "Sign In" at bounding box center [278, 117] width 26 height 13
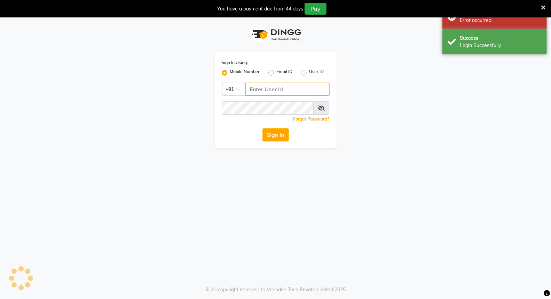
type input "9119610055"
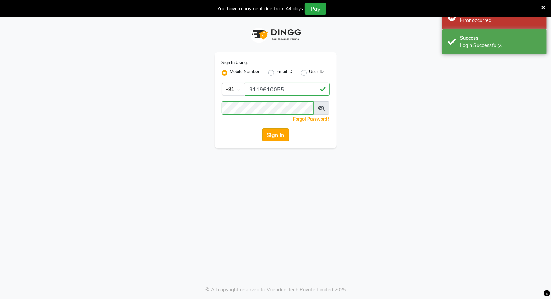
click at [282, 136] on button "Sign In" at bounding box center [276, 134] width 26 height 13
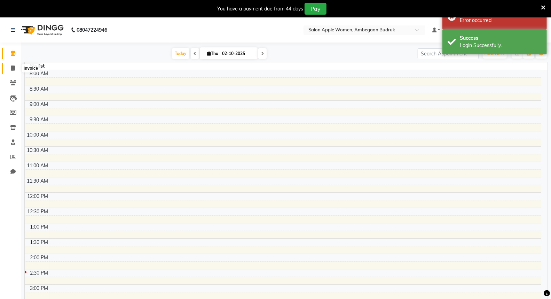
click at [14, 67] on icon at bounding box center [13, 67] width 4 height 5
select select "6277"
select select "service"
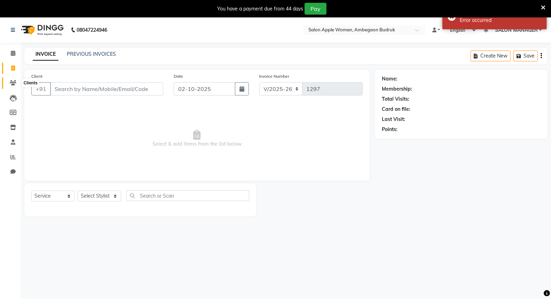
click at [11, 80] on icon at bounding box center [13, 82] width 7 height 5
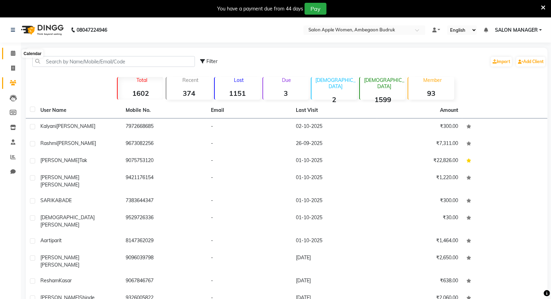
click at [12, 56] on span at bounding box center [13, 53] width 12 height 8
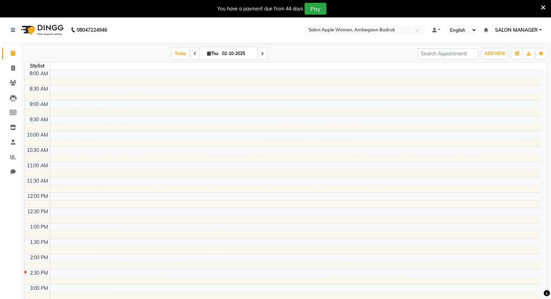
click at [10, 75] on li "Invoice" at bounding box center [10, 68] width 21 height 15
click at [12, 68] on icon at bounding box center [13, 67] width 4 height 5
select select "6277"
select select "service"
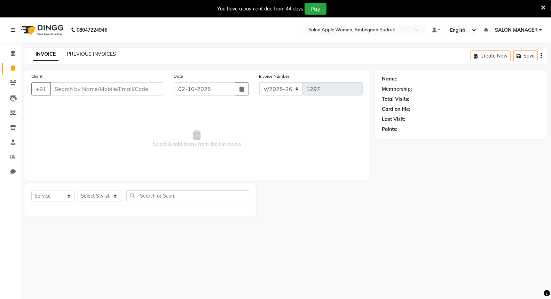
click at [77, 51] on link "PREVIOUS INVOICES" at bounding box center [91, 54] width 49 height 6
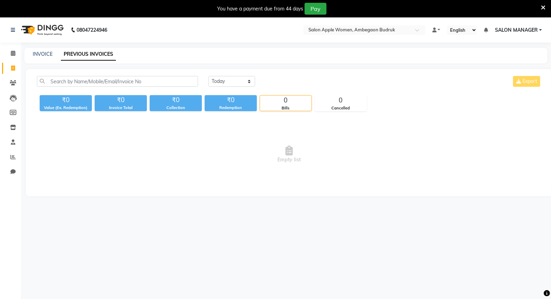
click at [168, 170] on span "Empty list" at bounding box center [289, 154] width 505 height 70
click at [13, 52] on icon at bounding box center [13, 53] width 5 height 5
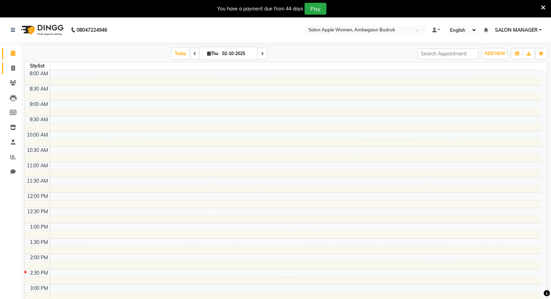
click at [11, 63] on link "Invoice" at bounding box center [10, 68] width 17 height 11
select select "6277"
select select "service"
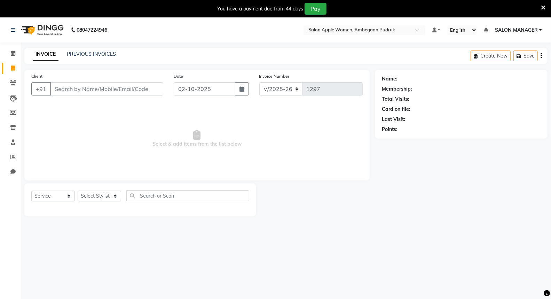
click at [11, 76] on li "Clients" at bounding box center [10, 83] width 21 height 15
click at [12, 86] on span at bounding box center [13, 83] width 12 height 8
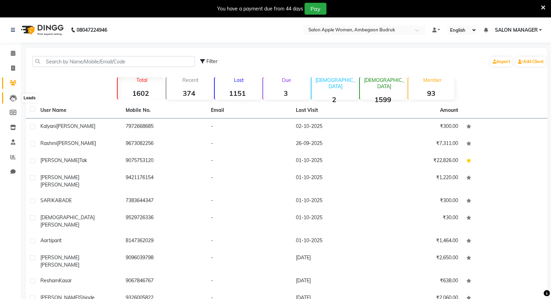
click at [14, 97] on icon at bounding box center [13, 98] width 7 height 7
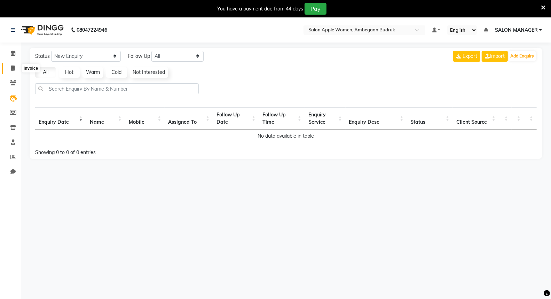
click at [9, 65] on span at bounding box center [13, 68] width 12 height 8
select select "6277"
select select "service"
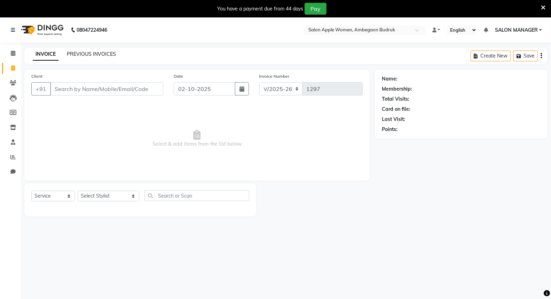
click at [68, 55] on link "PREVIOUS INVOICES" at bounding box center [91, 54] width 49 height 6
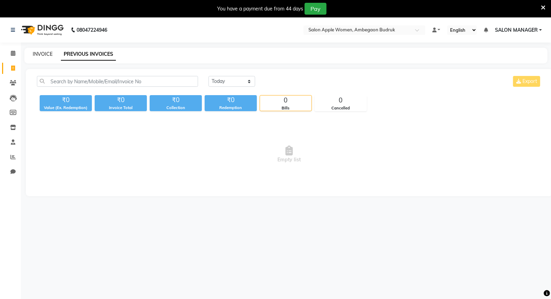
click at [41, 54] on link "INVOICE" at bounding box center [43, 54] width 20 height 6
select select "6277"
select select "service"
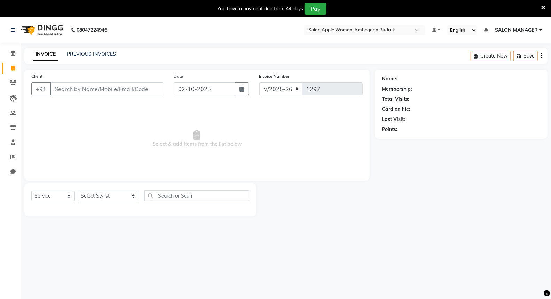
click at [79, 88] on input "Client" at bounding box center [106, 88] width 113 height 13
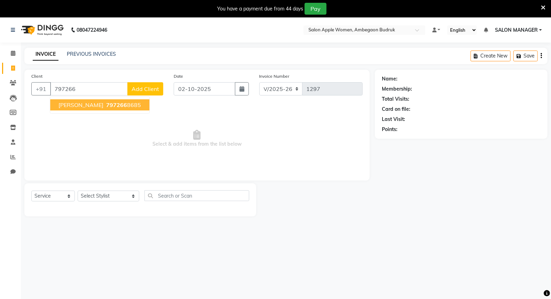
click at [91, 107] on span "[PERSON_NAME]" at bounding box center [81, 104] width 45 height 7
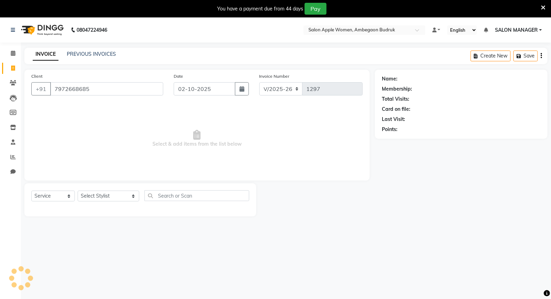
type input "7972668685"
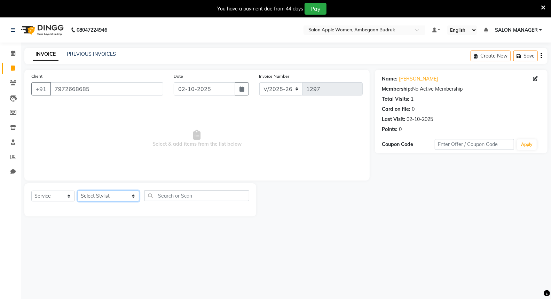
drag, startPoint x: 96, startPoint y: 200, endPoint x: 111, endPoint y: 193, distance: 16.5
click at [98, 200] on select "Select Stylist [PERSON_NAME] GAURI [PERSON_NAME] Owner Priyanka Manager [PERSON…" at bounding box center [109, 196] width 62 height 11
select select "46604"
click at [78, 191] on select "Select Stylist [PERSON_NAME] GAURI [PERSON_NAME] Owner Priyanka Manager [PERSON…" at bounding box center [109, 196] width 62 height 11
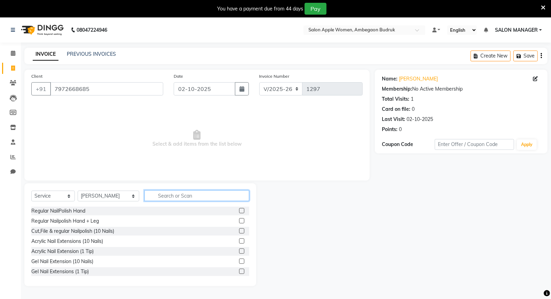
click at [152, 194] on input "text" at bounding box center [197, 195] width 105 height 11
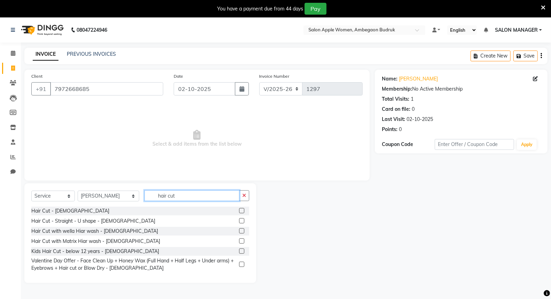
type input "hair cut"
click at [242, 221] on label at bounding box center [241, 220] width 5 height 5
click at [242, 221] on input "checkbox" at bounding box center [241, 221] width 5 height 5
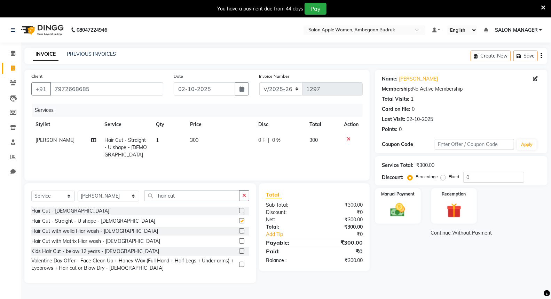
checkbox input "false"
click at [396, 207] on img at bounding box center [398, 210] width 25 height 18
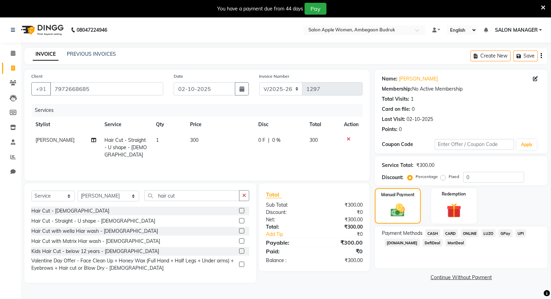
click at [472, 232] on span "ONLINE" at bounding box center [470, 233] width 18 height 8
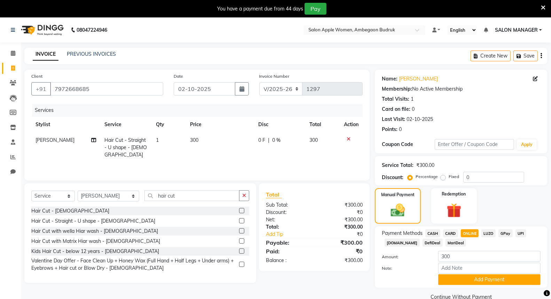
scroll to position [17, 0]
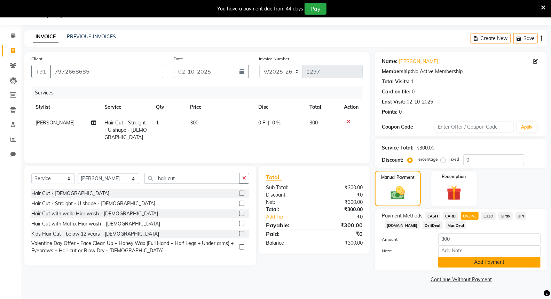
click at [469, 262] on button "Add Payment" at bounding box center [490, 262] width 102 height 11
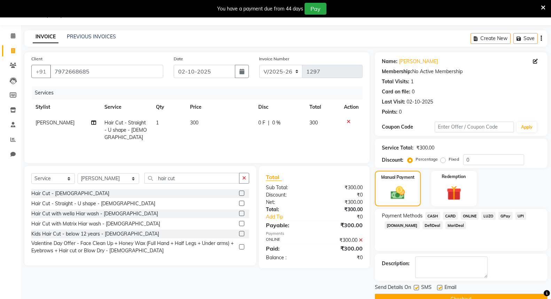
scroll to position [33, 0]
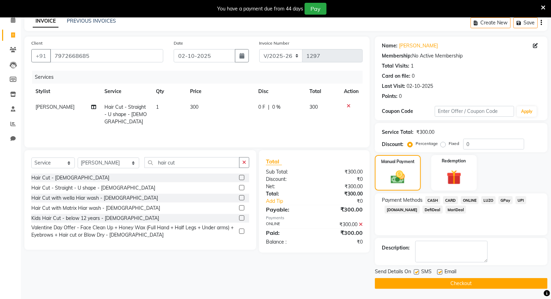
click at [455, 286] on button "Checkout" at bounding box center [461, 283] width 173 height 11
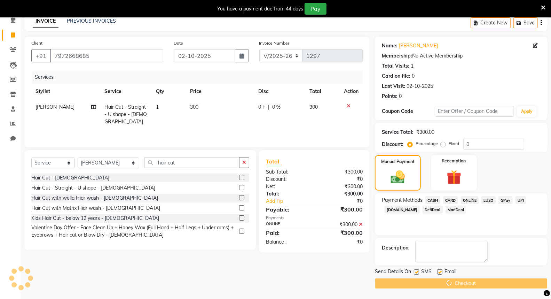
scroll to position [17, 0]
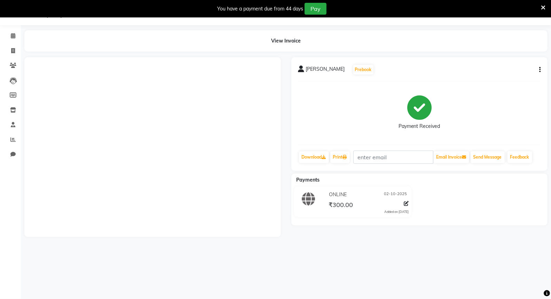
click at [543, 8] on icon at bounding box center [543, 8] width 5 height 6
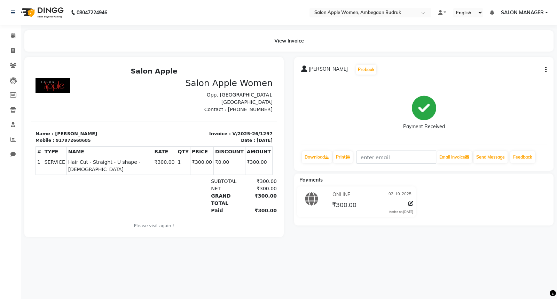
scroll to position [0, 0]
click at [12, 48] on icon at bounding box center [13, 50] width 4 height 5
select select "service"
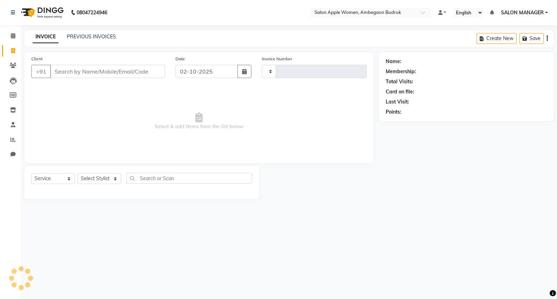
type input "1298"
select select "6277"
click at [86, 36] on link "PREVIOUS INVOICES" at bounding box center [91, 36] width 49 height 6
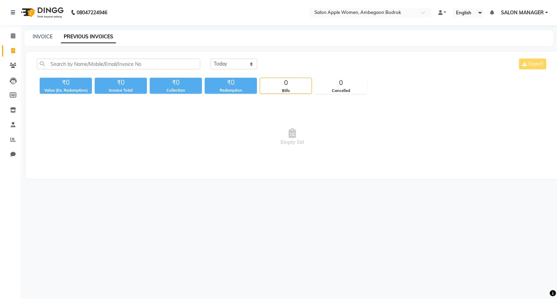
click at [88, 32] on link "PREVIOUS INVOICES" at bounding box center [88, 37] width 55 height 13
click at [44, 34] on link "INVOICE" at bounding box center [43, 36] width 20 height 6
select select "6277"
select select "service"
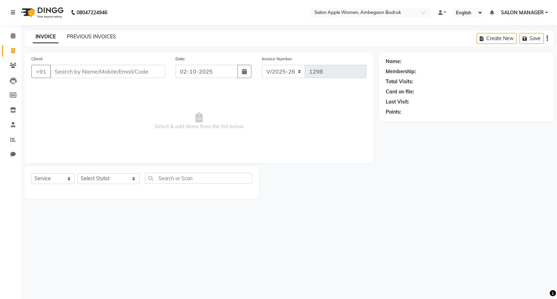
click at [74, 35] on link "PREVIOUS INVOICES" at bounding box center [91, 36] width 49 height 6
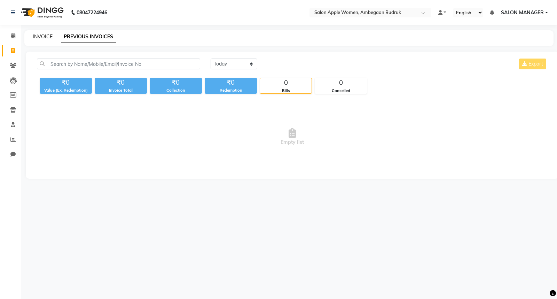
click at [37, 36] on link "INVOICE" at bounding box center [43, 36] width 20 height 6
select select "service"
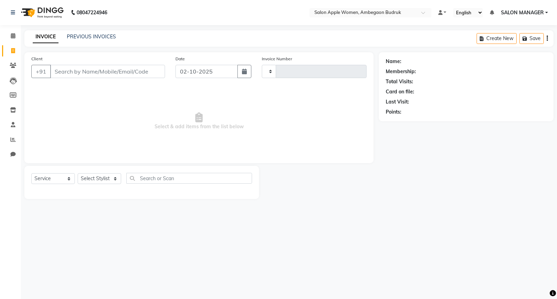
type input "1298"
select select "6277"
click at [77, 55] on div "Client +91" at bounding box center [98, 69] width 144 height 29
click at [84, 35] on link "PREVIOUS INVOICES" at bounding box center [91, 36] width 49 height 6
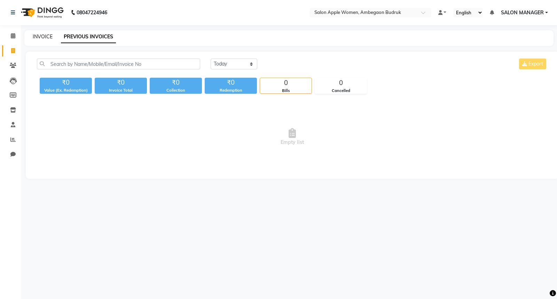
click at [38, 34] on link "INVOICE" at bounding box center [43, 36] width 20 height 6
select select "6277"
select select "service"
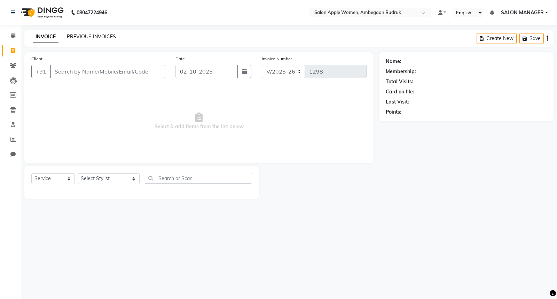
click at [84, 34] on link "PREVIOUS INVOICES" at bounding box center [91, 36] width 49 height 6
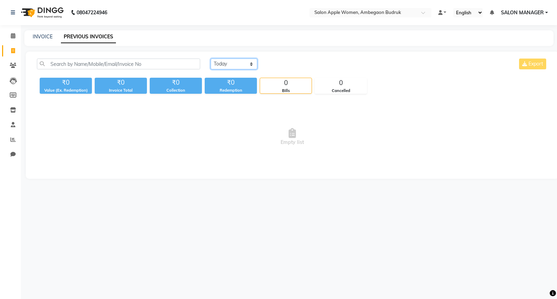
click at [231, 65] on select "[DATE] [DATE] Custom Range" at bounding box center [234, 64] width 47 height 11
click at [211, 59] on select "[DATE] [DATE] Custom Range" at bounding box center [234, 64] width 47 height 11
click at [250, 63] on select "[DATE] [DATE] Custom Range" at bounding box center [234, 64] width 47 height 11
click at [211, 59] on select "[DATE] [DATE] Custom Range" at bounding box center [234, 64] width 47 height 11
click at [249, 64] on select "[DATE] [DATE] Custom Range" at bounding box center [237, 64] width 52 height 11
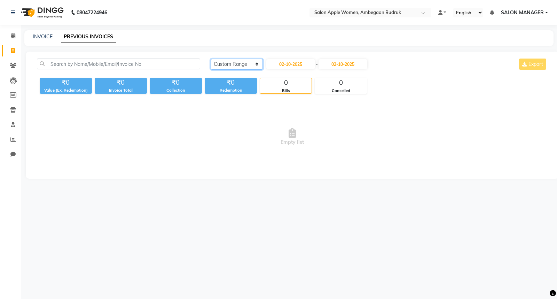
select select "[DATE]"
click at [211, 59] on select "[DATE] [DATE] Custom Range" at bounding box center [237, 64] width 52 height 11
click at [34, 34] on link "INVOICE" at bounding box center [43, 36] width 20 height 6
select select "service"
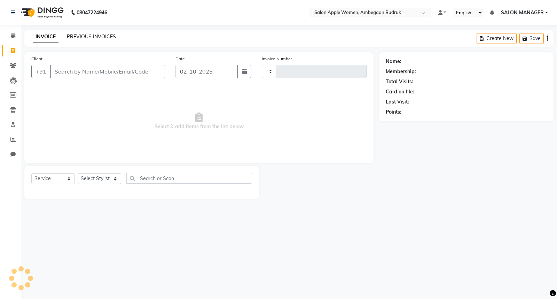
type input "1298"
select select "6277"
click at [95, 33] on div "PREVIOUS INVOICES" at bounding box center [91, 36] width 49 height 7
click at [90, 39] on link "PREVIOUS INVOICES" at bounding box center [91, 36] width 49 height 6
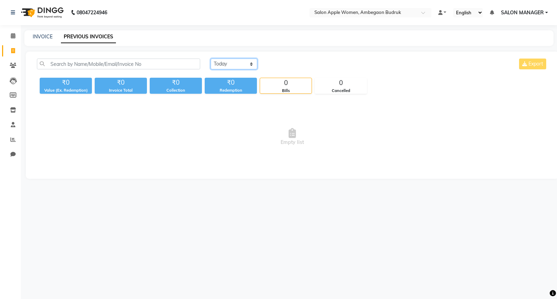
click at [251, 64] on select "[DATE] [DATE] Custom Range" at bounding box center [234, 64] width 47 height 11
click at [211, 59] on select "[DATE] [DATE] Custom Range" at bounding box center [234, 64] width 47 height 11
click at [255, 63] on select "[DATE] [DATE] Custom Range" at bounding box center [234, 64] width 47 height 11
select select "[DATE]"
click at [211, 59] on select "[DATE] [DATE] Custom Range" at bounding box center [234, 64] width 47 height 11
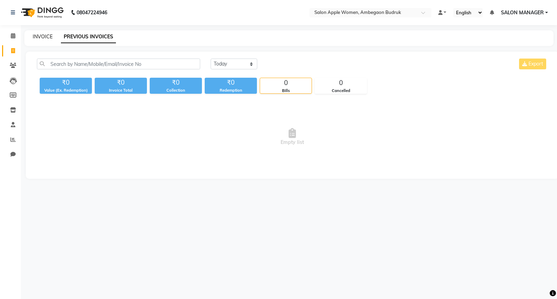
click at [37, 37] on link "INVOICE" at bounding box center [43, 36] width 20 height 6
select select "6277"
select select "service"
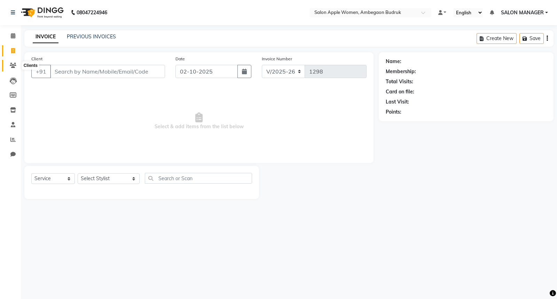
click at [15, 64] on icon at bounding box center [13, 65] width 7 height 5
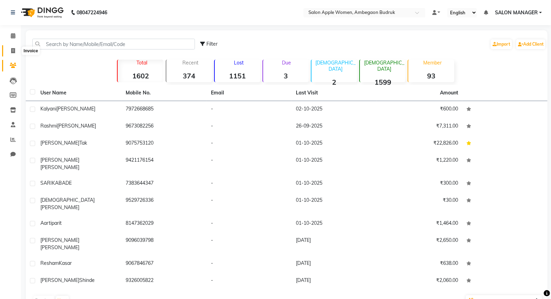
click at [12, 50] on icon at bounding box center [13, 50] width 4 height 5
select select "service"
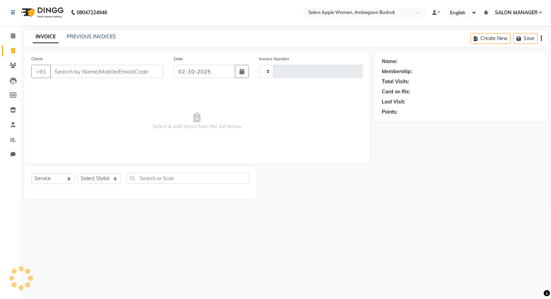
type input "1298"
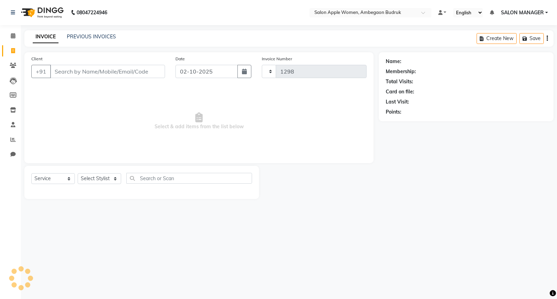
select select "6277"
click at [9, 36] on span at bounding box center [13, 36] width 12 height 8
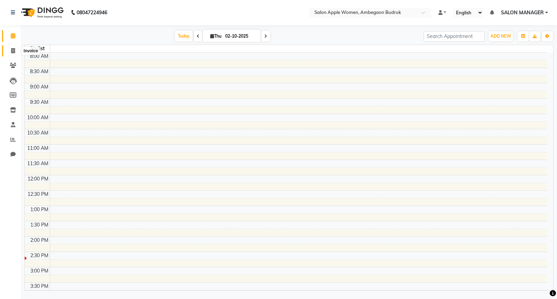
click at [11, 49] on icon at bounding box center [13, 50] width 4 height 5
select select "6277"
select select "service"
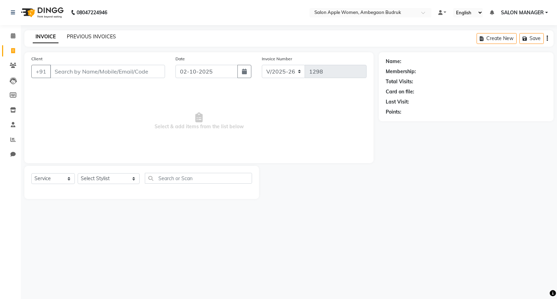
click at [72, 39] on link "PREVIOUS INVOICES" at bounding box center [91, 36] width 49 height 6
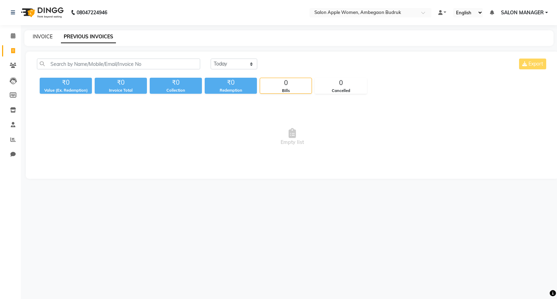
click at [41, 36] on link "INVOICE" at bounding box center [43, 36] width 20 height 6
select select "6277"
select select "service"
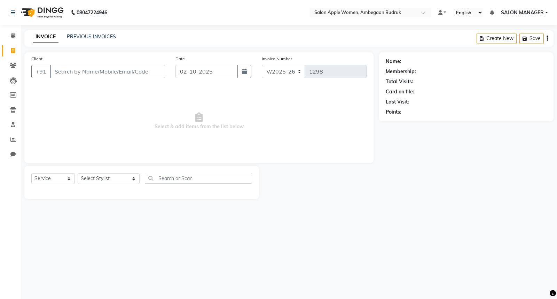
click at [94, 30] on div "INVOICE PREVIOUS INVOICES Create New Save" at bounding box center [289, 38] width 530 height 16
click at [92, 33] on link "PREVIOUS INVOICES" at bounding box center [91, 36] width 49 height 6
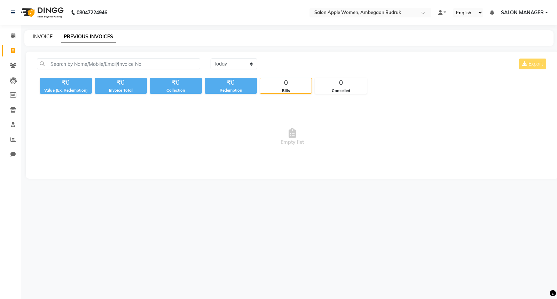
click at [34, 36] on link "INVOICE" at bounding box center [43, 36] width 20 height 6
select select "service"
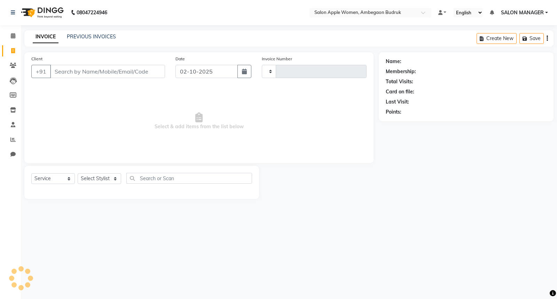
type input "1298"
select select "6277"
click at [58, 26] on div "08047224946 Select Location × Salon Apple Women, Ambegaon Budruk Default Panel …" at bounding box center [278, 149] width 557 height 299
click at [73, 36] on link "PREVIOUS INVOICES" at bounding box center [91, 36] width 49 height 6
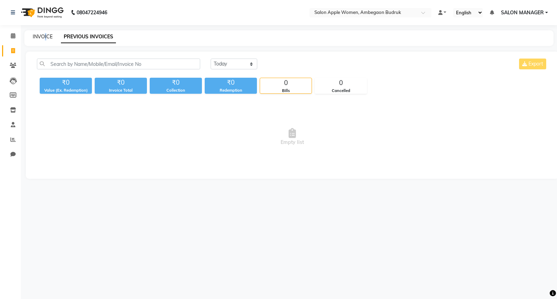
click at [46, 38] on div "INVOICE" at bounding box center [43, 36] width 20 height 7
click at [46, 37] on link "INVOICE" at bounding box center [43, 36] width 20 height 6
select select "6277"
select select "service"
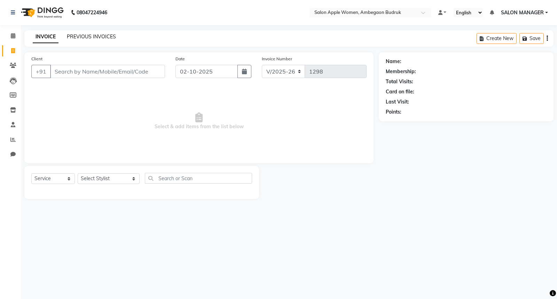
click at [105, 35] on link "PREVIOUS INVOICES" at bounding box center [91, 36] width 49 height 6
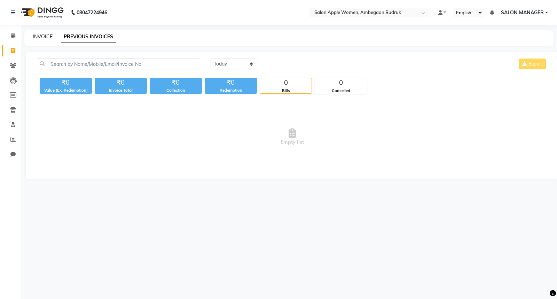
click at [38, 38] on link "INVOICE" at bounding box center [43, 36] width 20 height 6
select select "service"
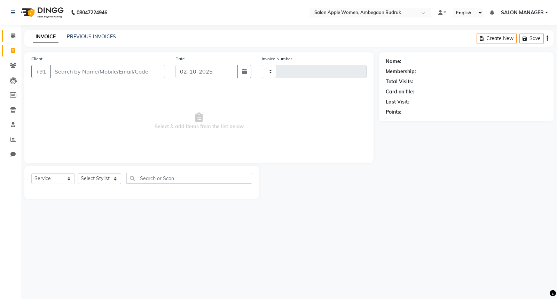
type input "1298"
select select "6277"
